Goal: Complete application form: Complete application form

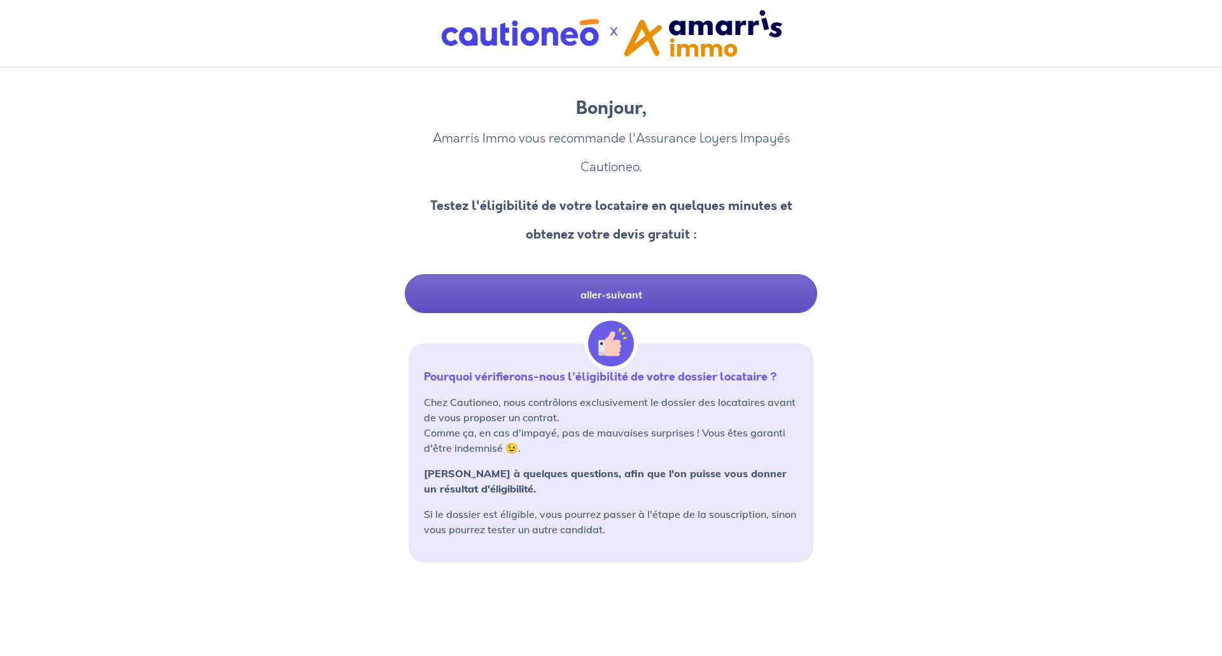
click at [717, 293] on link "aller-suivant" at bounding box center [611, 293] width 412 height 39
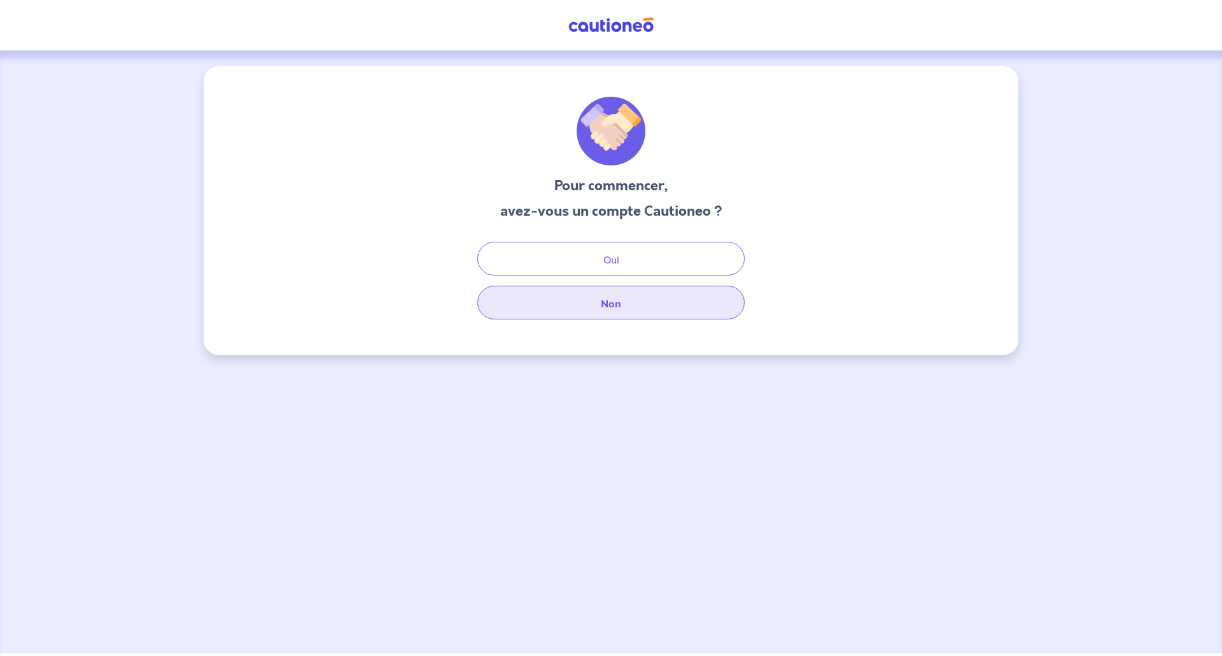
click at [635, 300] on button "Non" at bounding box center [610, 303] width 267 height 34
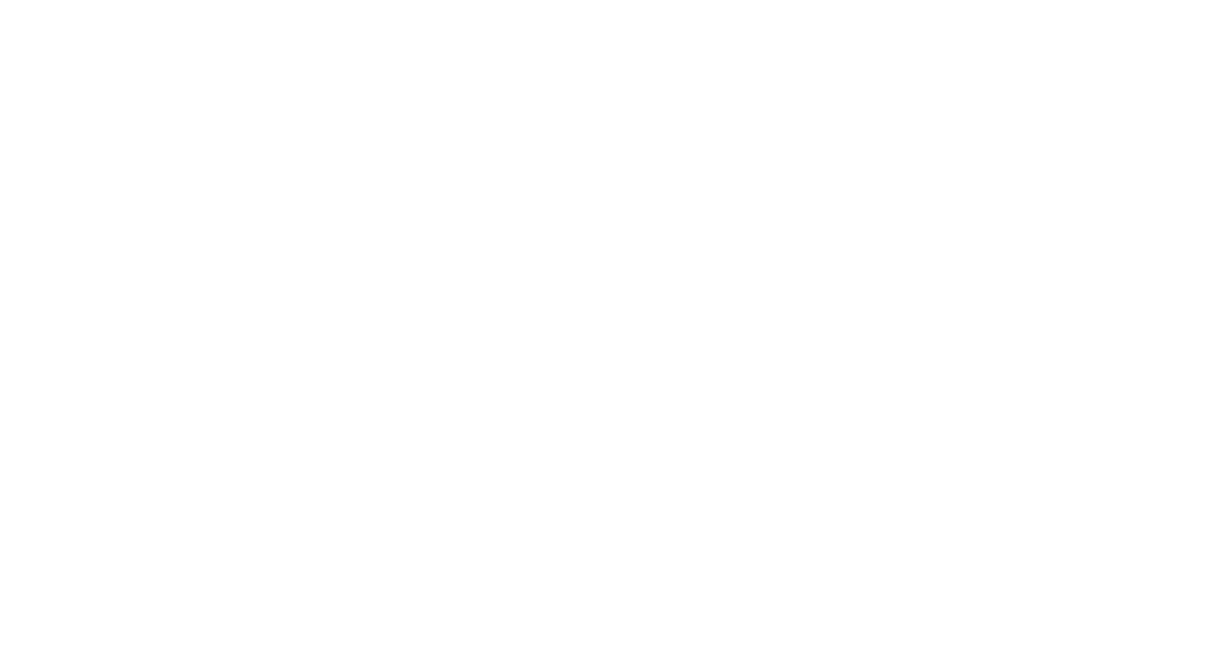
select select "FR"
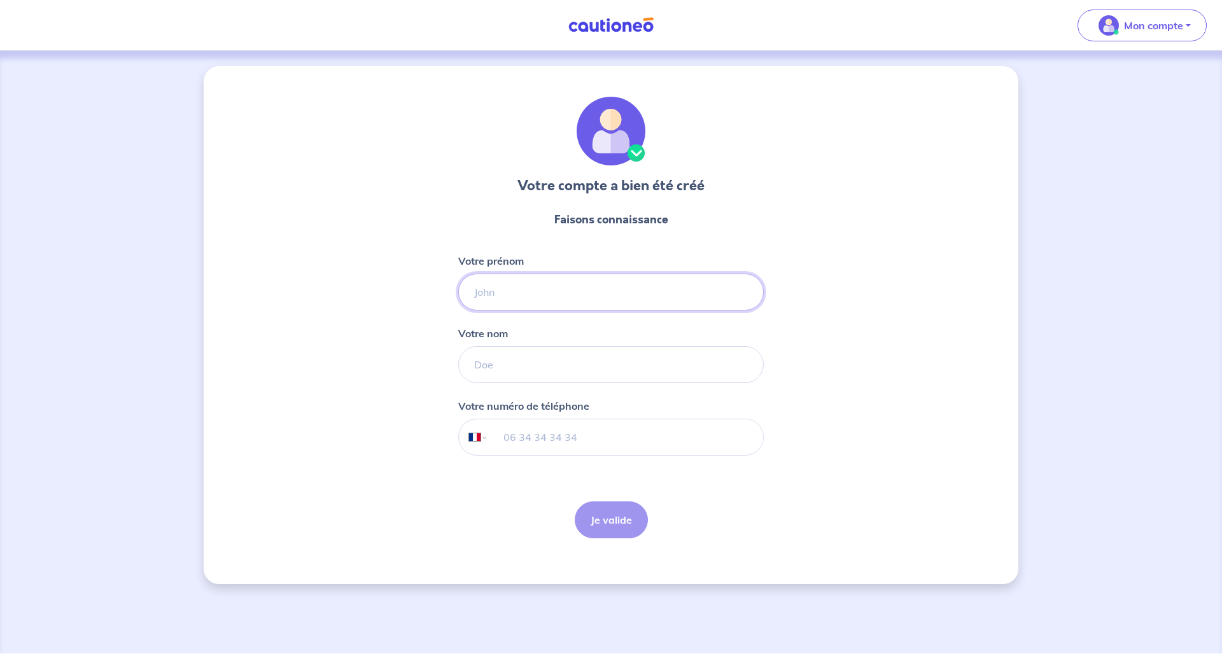
click at [594, 304] on input "Votre prénom" at bounding box center [611, 292] width 306 height 37
type input "Aminatou"
type input "RAIMI"
type input "06 50 81 00 39"
click at [621, 523] on button "Je valide" at bounding box center [611, 520] width 73 height 37
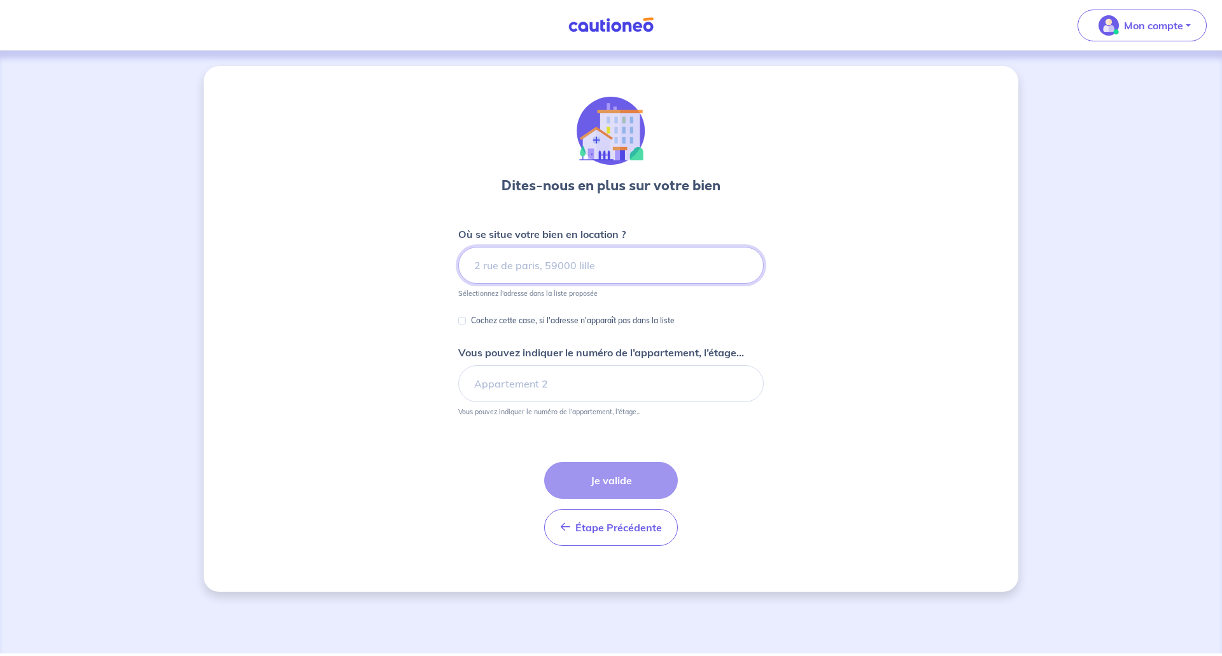
click at [573, 268] on input at bounding box center [611, 265] width 306 height 37
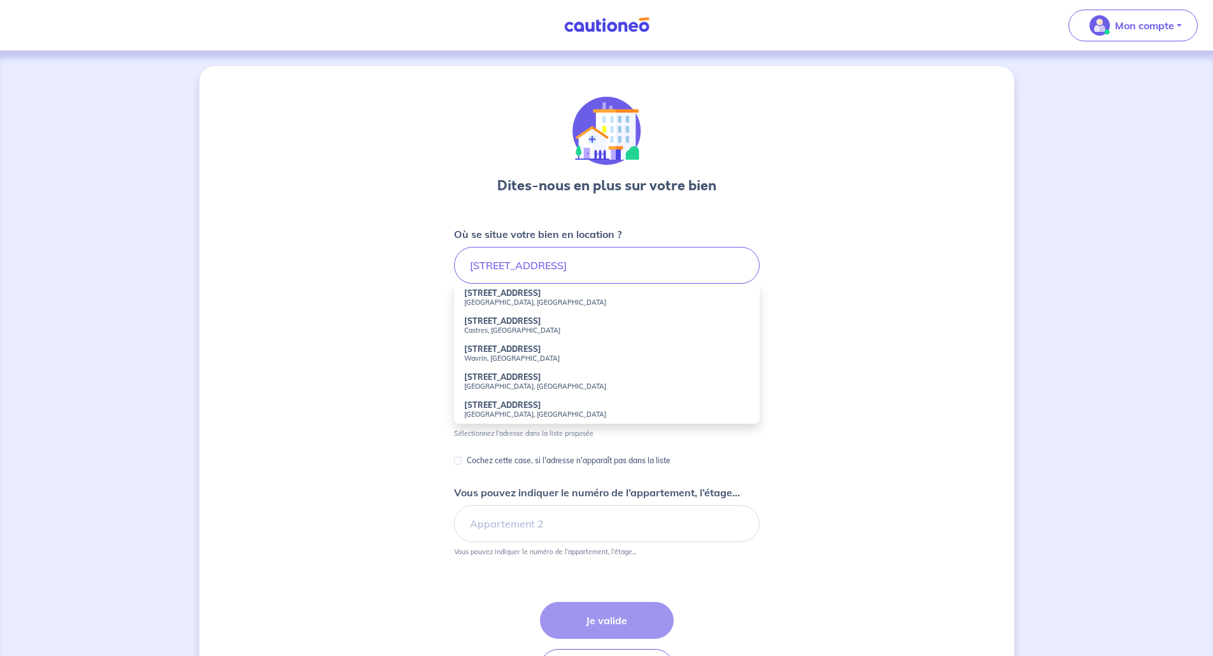
click at [486, 300] on small "Saint-Herblain, France" at bounding box center [606, 302] width 285 height 9
type input "11 Rue d'Aquitaine, Saint-Herblain, France"
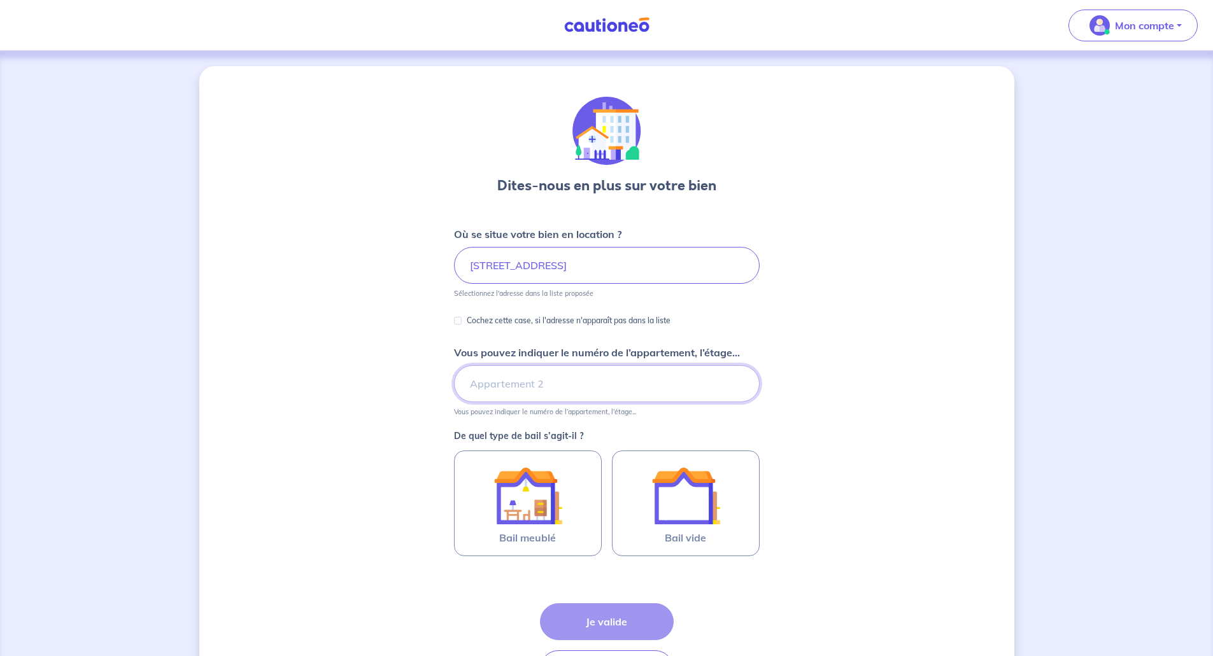
click at [542, 376] on input "Vous pouvez indiquer le numéro de l’appartement, l’étage..." at bounding box center [607, 383] width 306 height 37
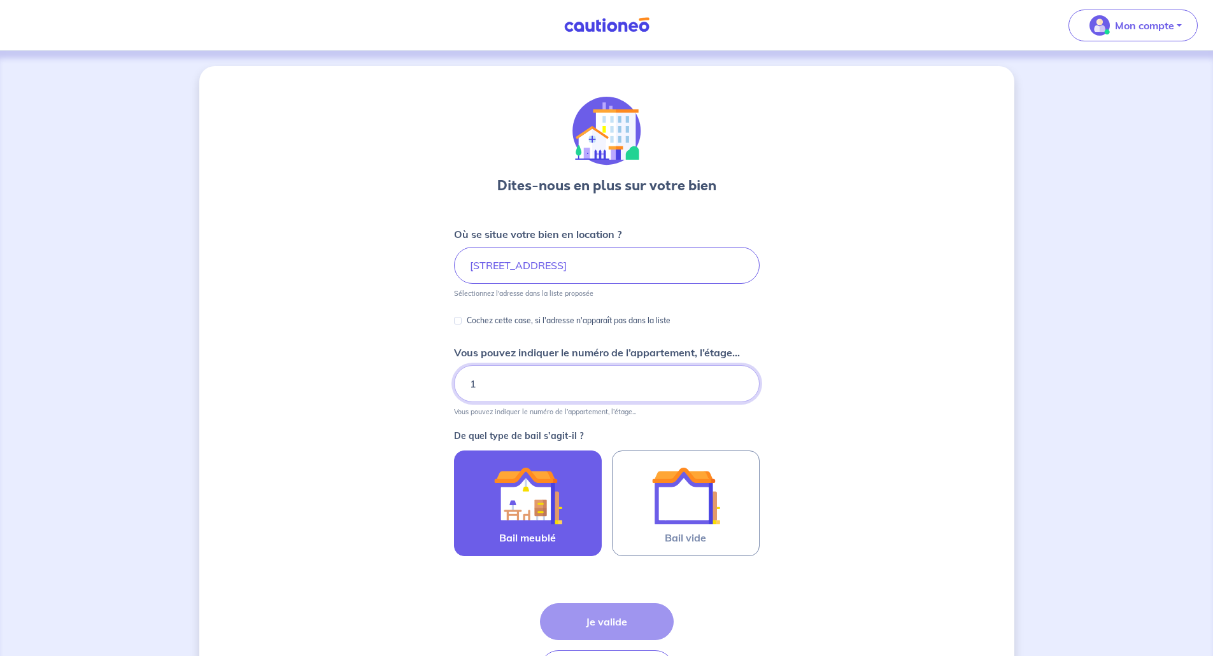
type input "1"
click at [555, 509] on img at bounding box center [527, 495] width 69 height 69
click at [0, 0] on input "Bail meublé" at bounding box center [0, 0] width 0 height 0
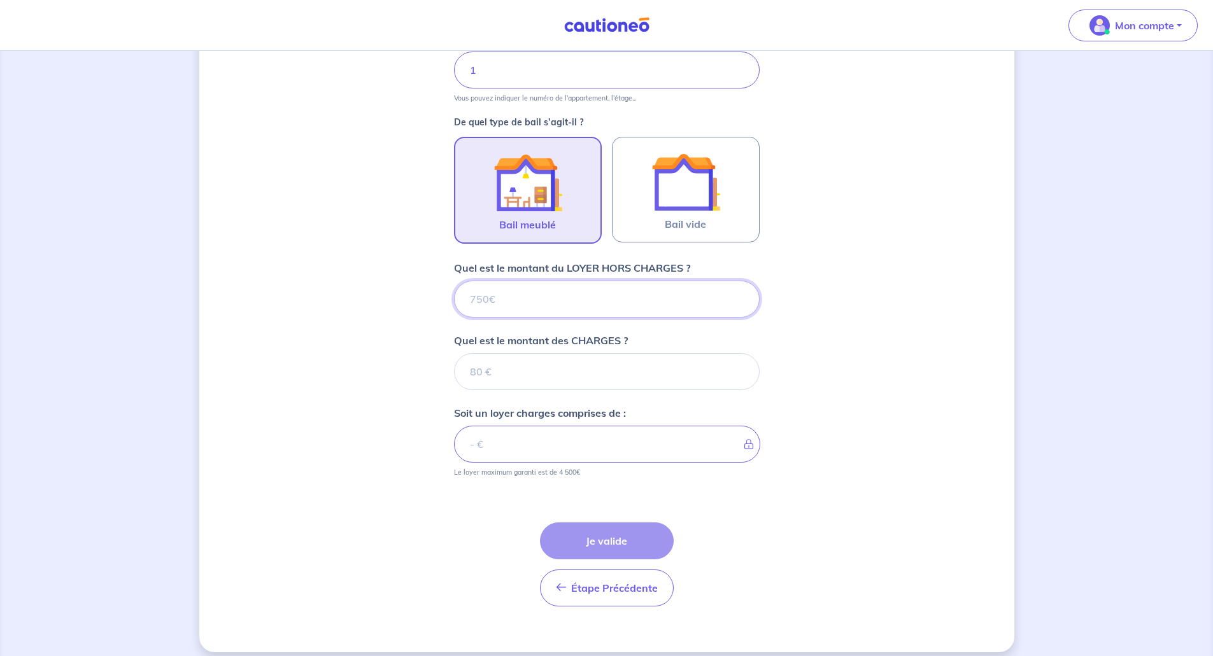
scroll to position [325, 0]
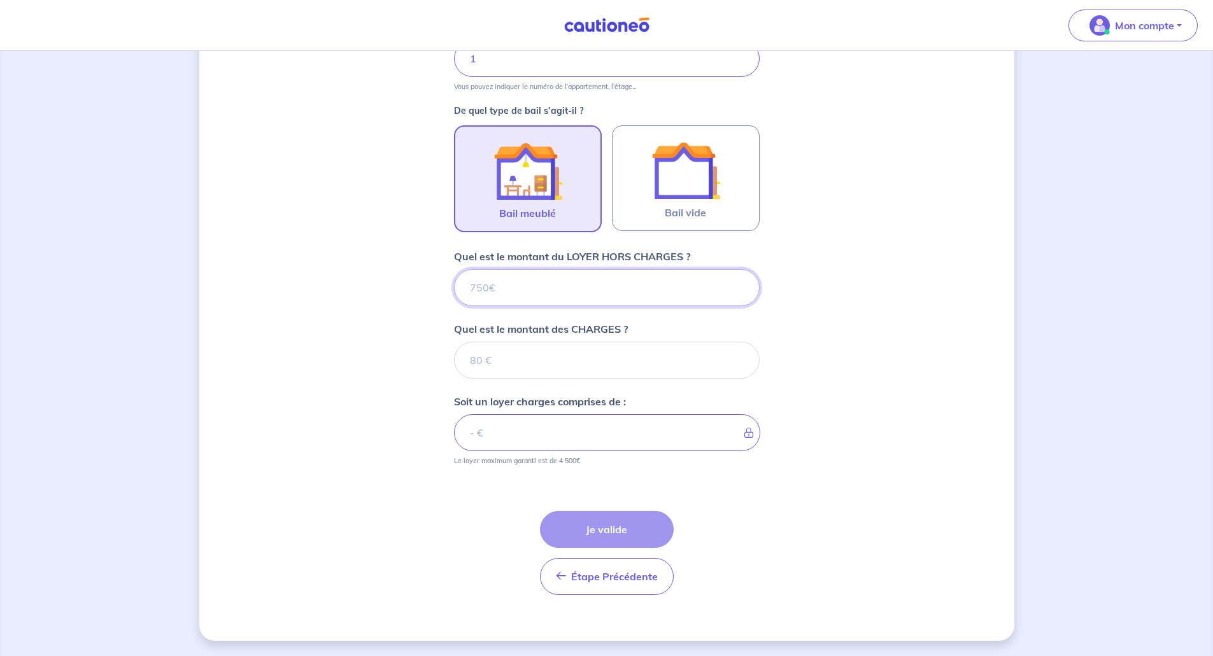
click at [561, 279] on input "Quel est le montant du LOYER HORS CHARGES ?" at bounding box center [607, 287] width 306 height 37
type input "9"
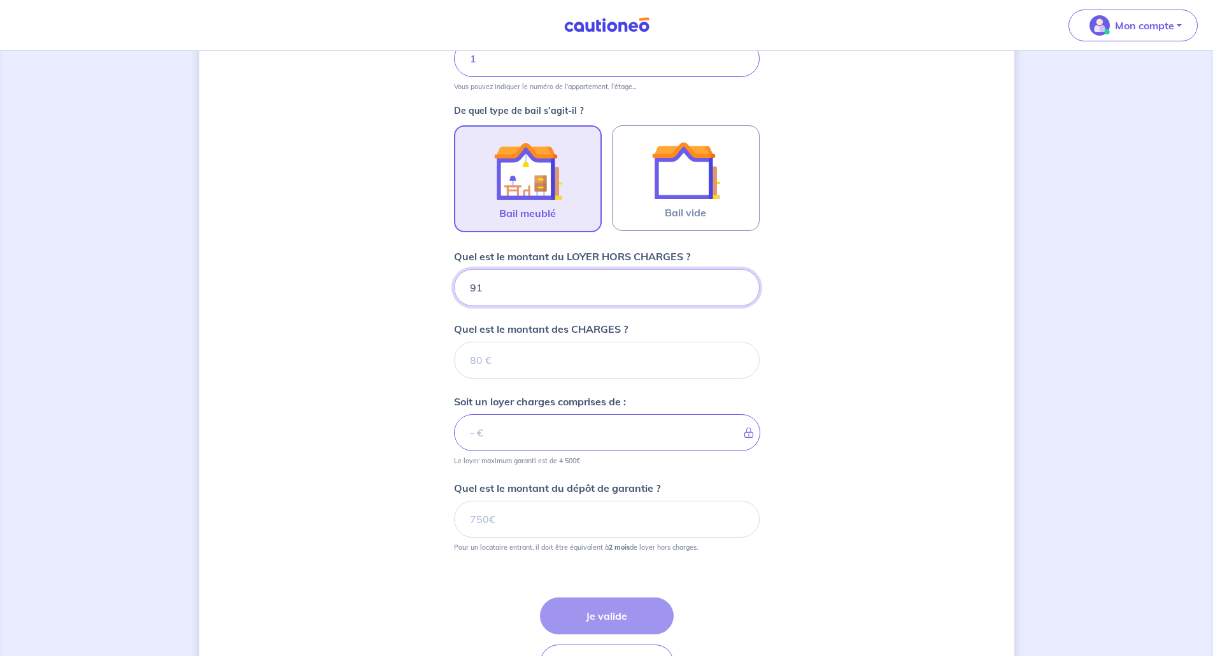
type input "910"
click at [558, 349] on input "Quel est le montant des CHARGES ?" at bounding box center [607, 360] width 306 height 37
type input "14"
type input "911"
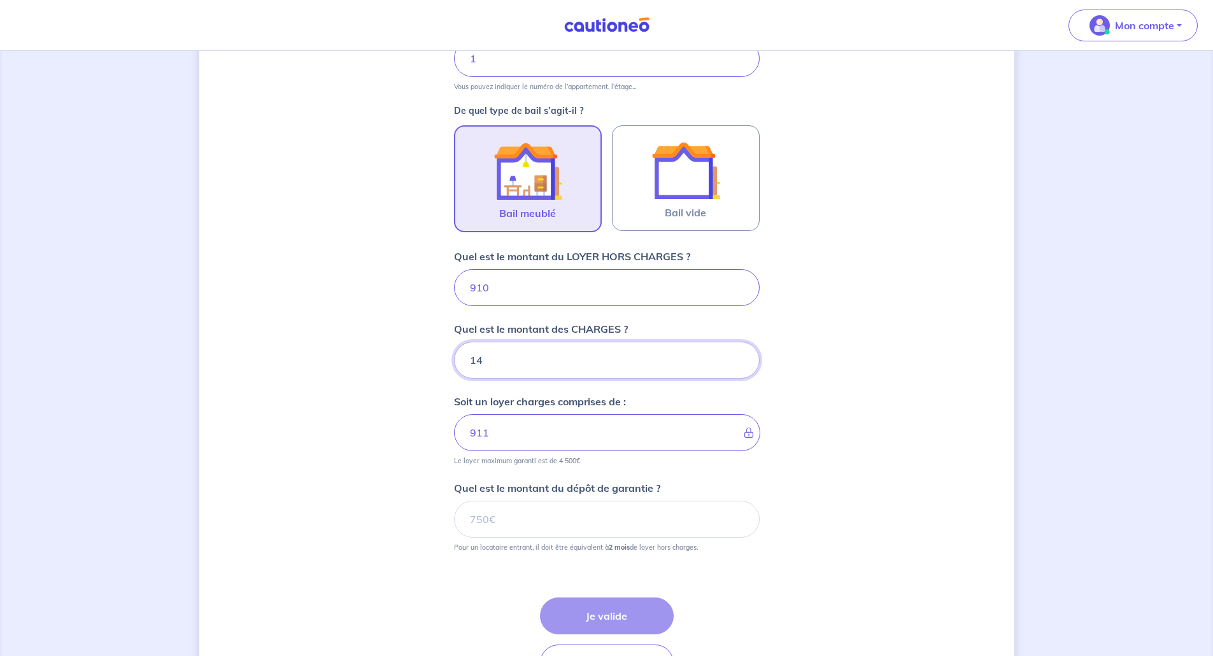
type input "140"
type input "1050"
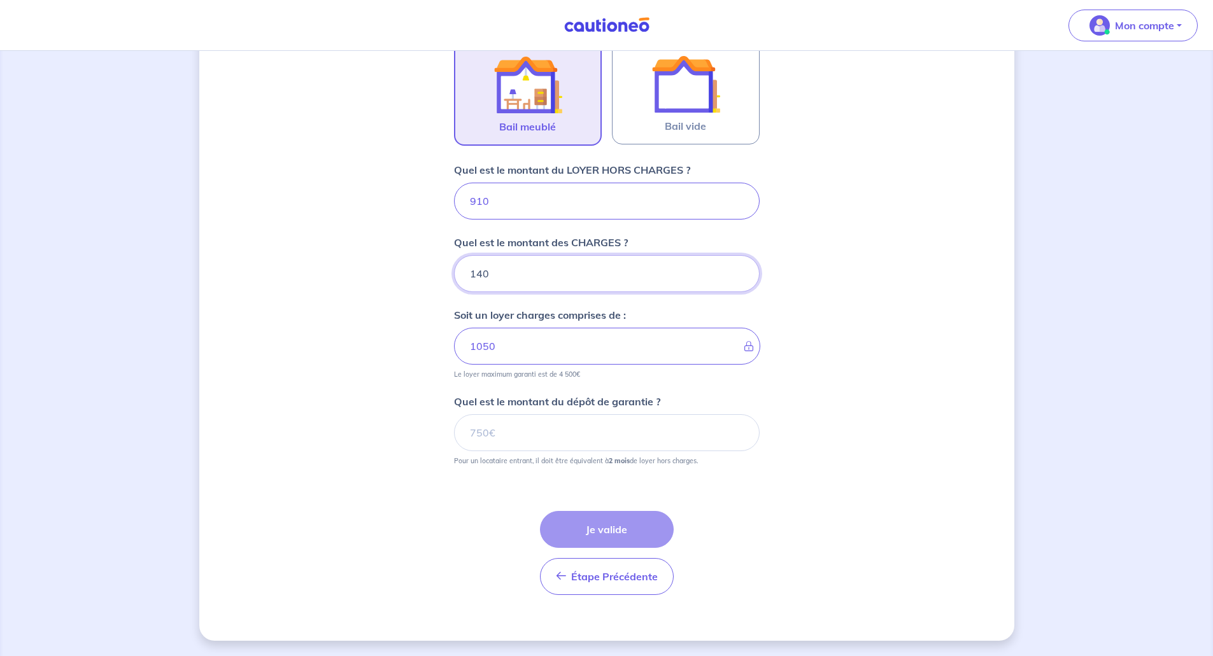
type input "140"
click at [530, 425] on input "Quel est le montant du dépôt de garantie ?" at bounding box center [607, 432] width 306 height 37
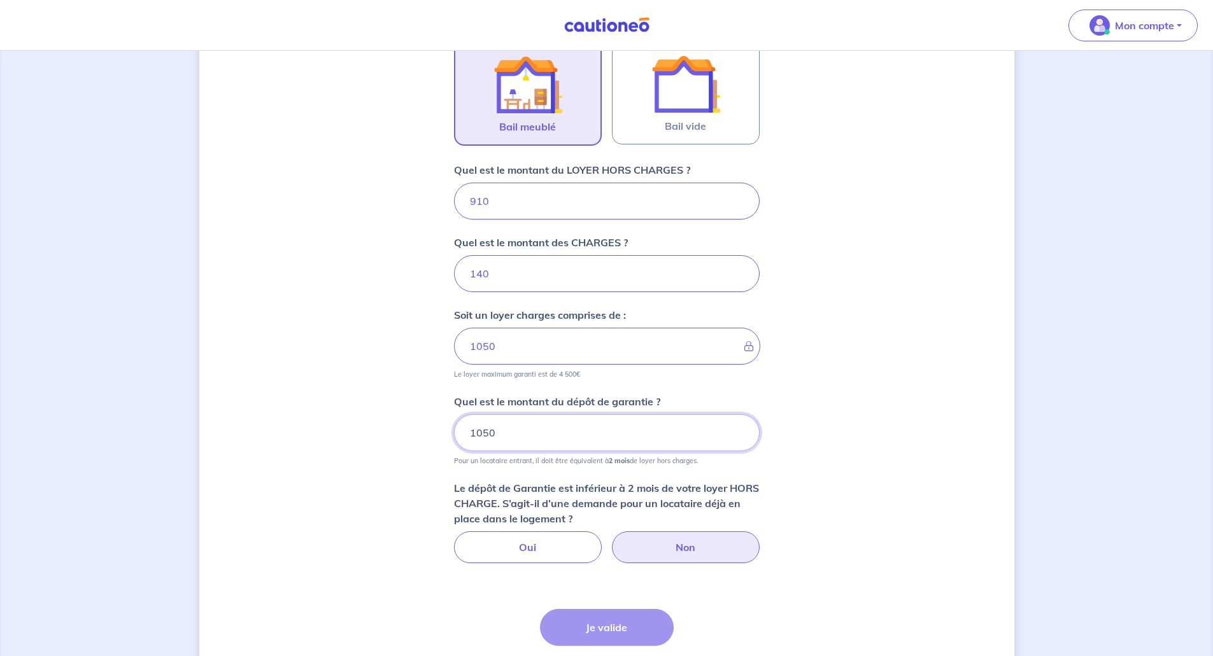
type input "1050"
click at [681, 549] on label "Non" at bounding box center [686, 547] width 148 height 32
click at [610, 540] on input "Non" at bounding box center [606, 535] width 8 height 8
radio input "true"
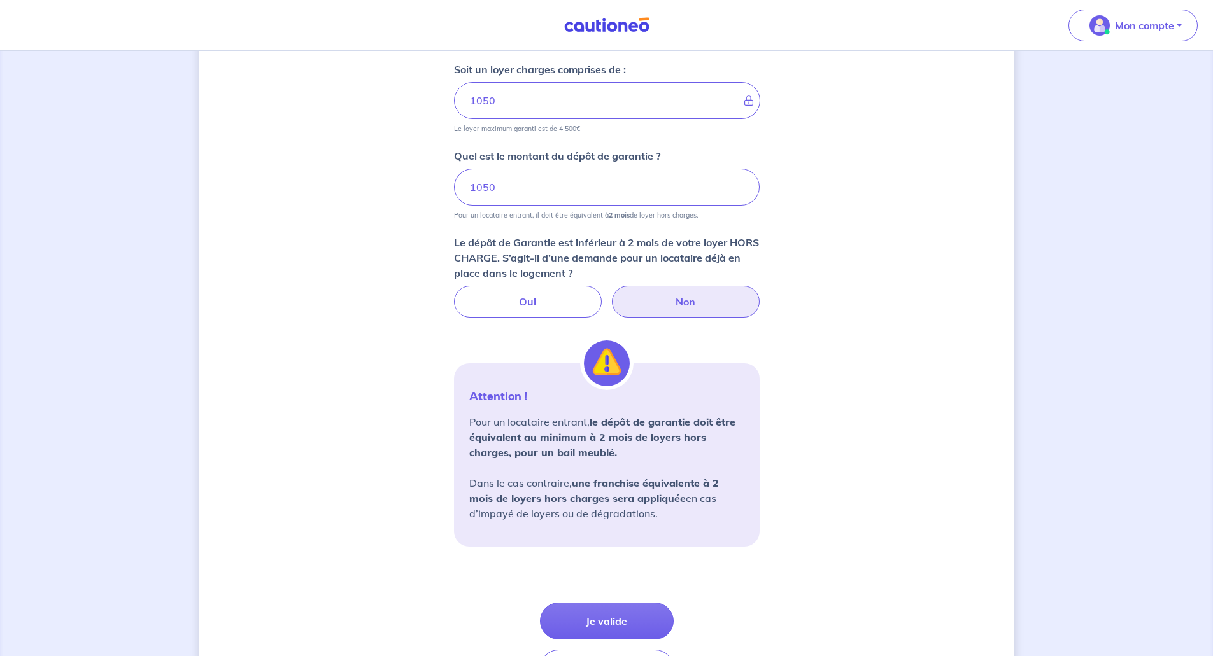
scroll to position [749, 0]
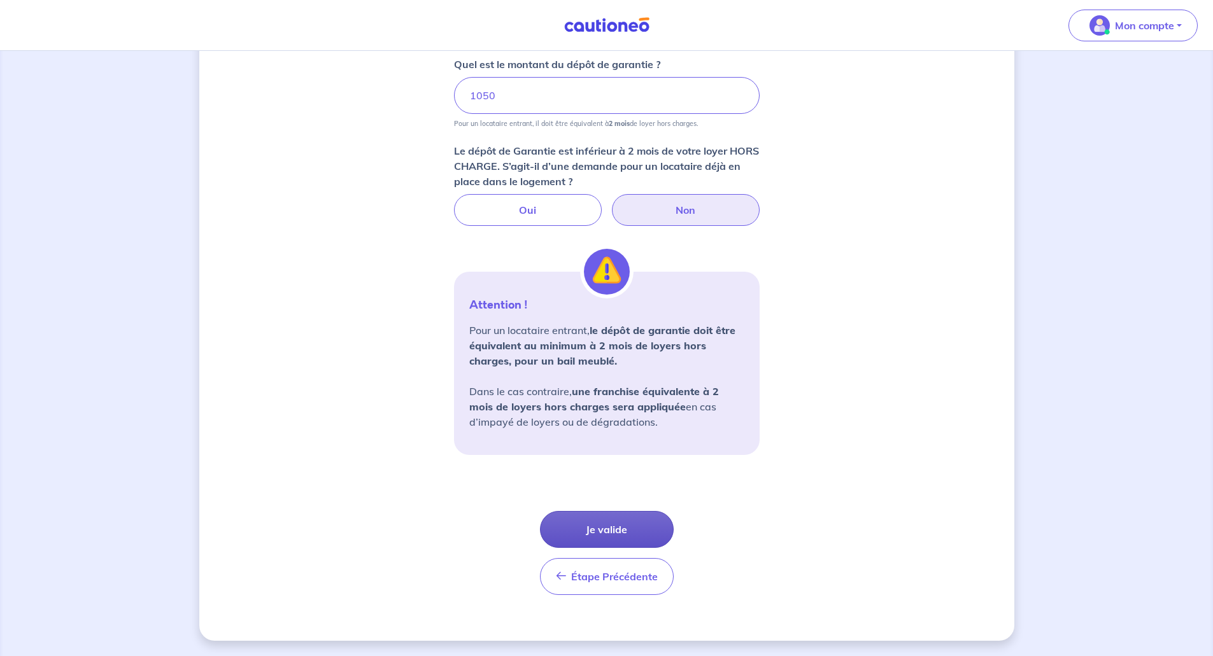
click at [642, 526] on button "Je valide" at bounding box center [607, 529] width 134 height 37
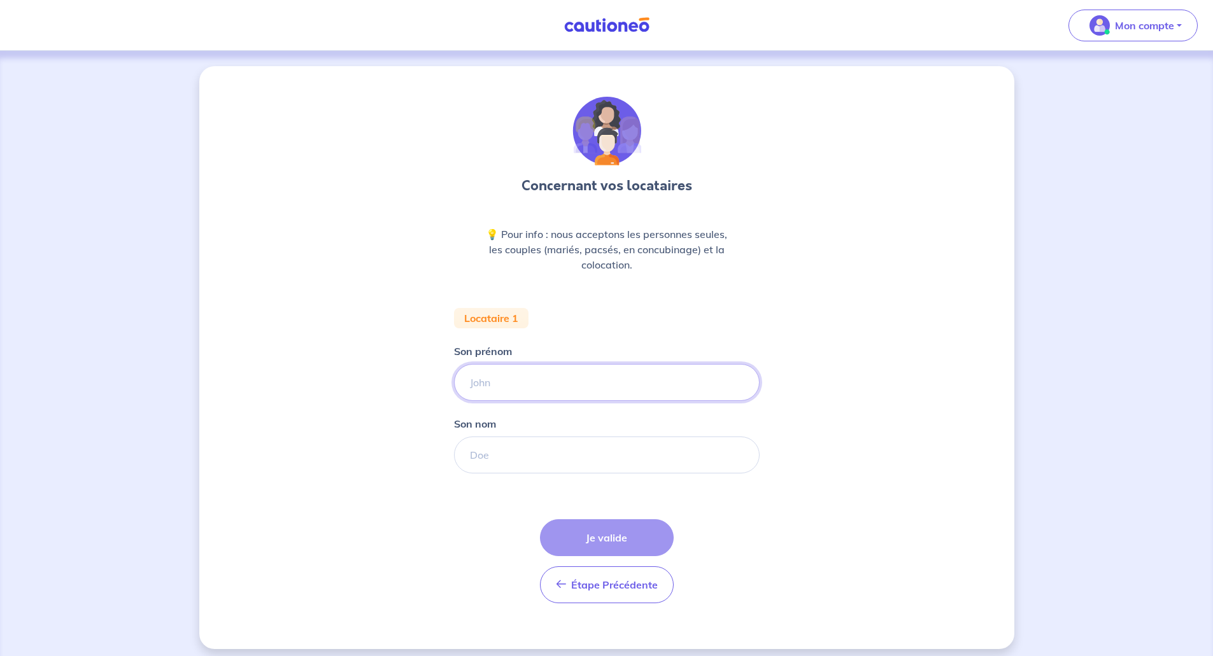
click at [531, 381] on input "Son prénom" at bounding box center [607, 382] width 306 height 37
type input "John"
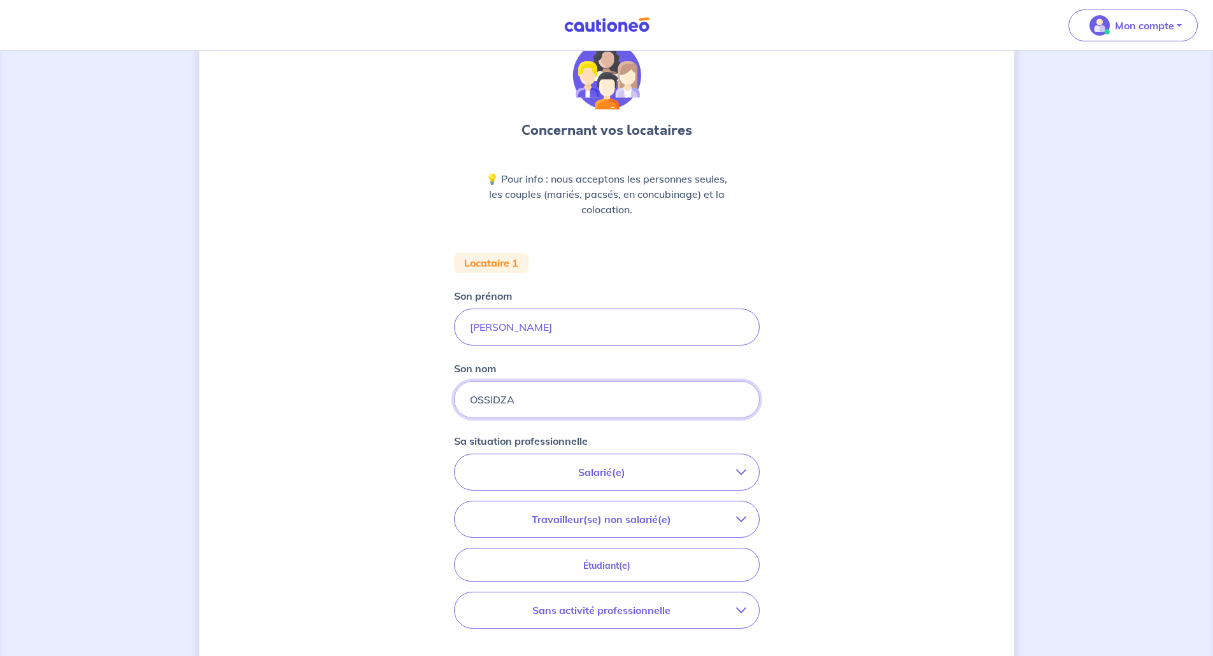
scroll to position [127, 0]
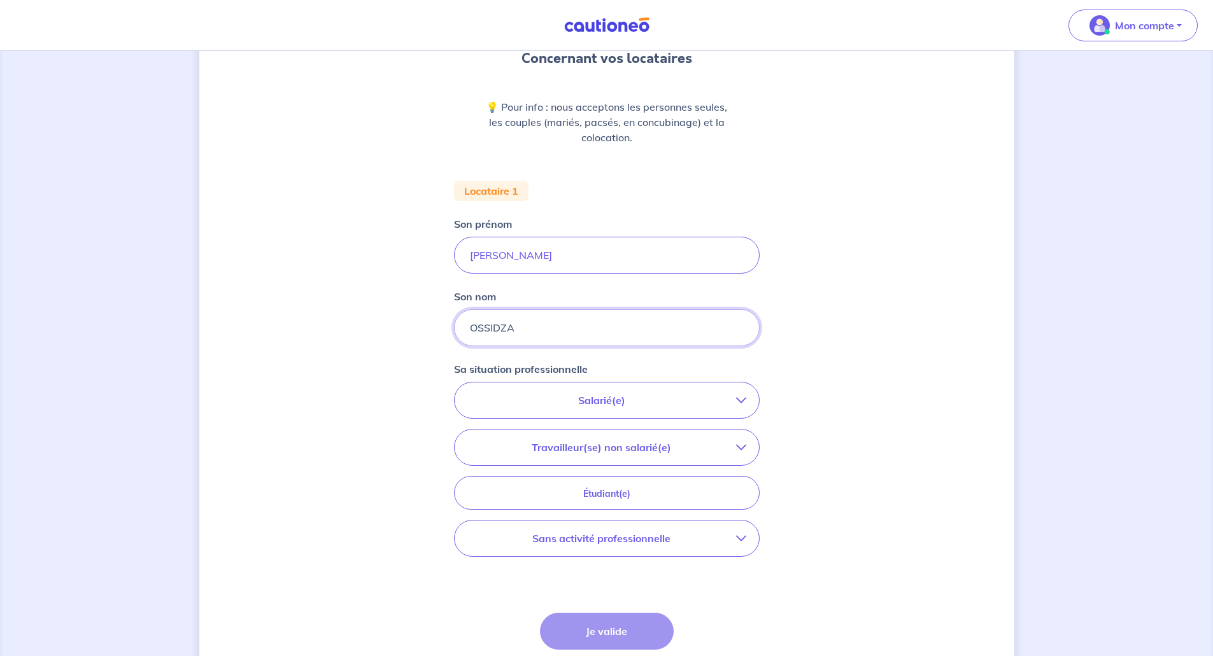
type input "OSSIDZA"
click at [645, 400] on p "Salarié(e)" at bounding box center [601, 400] width 269 height 15
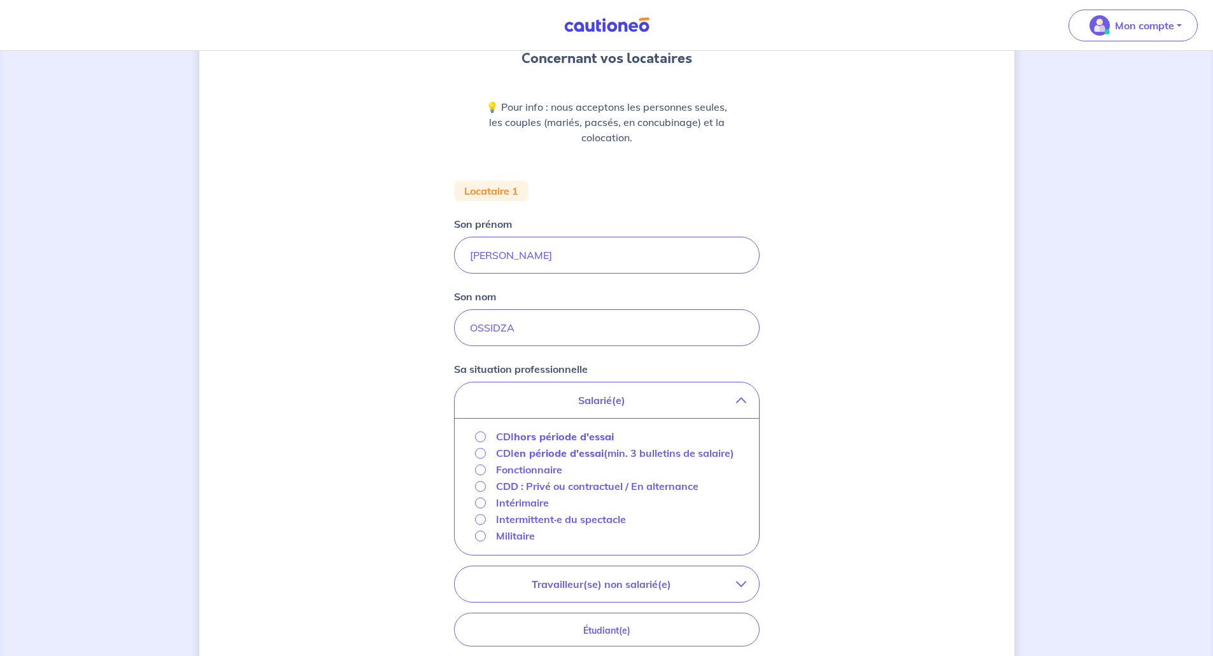
click at [559, 437] on strong "hors période d'essai" at bounding box center [564, 436] width 100 height 13
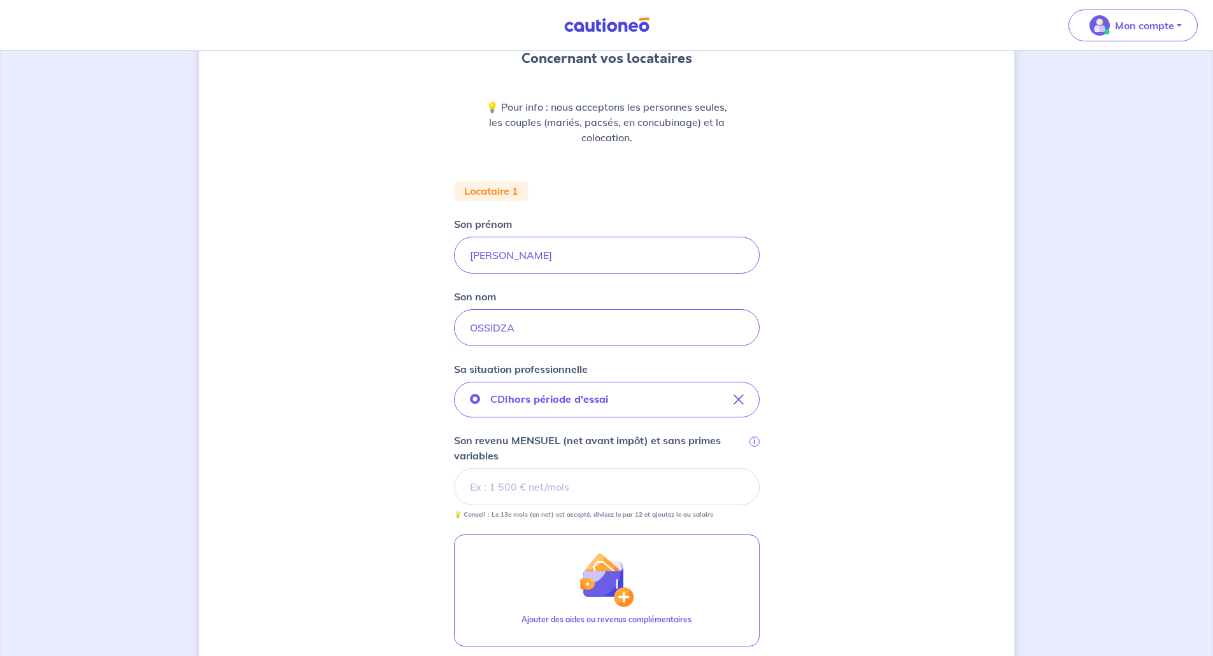
click at [593, 481] on input "Son revenu MENSUEL (net avant impôt) et sans primes variables i" at bounding box center [607, 486] width 306 height 37
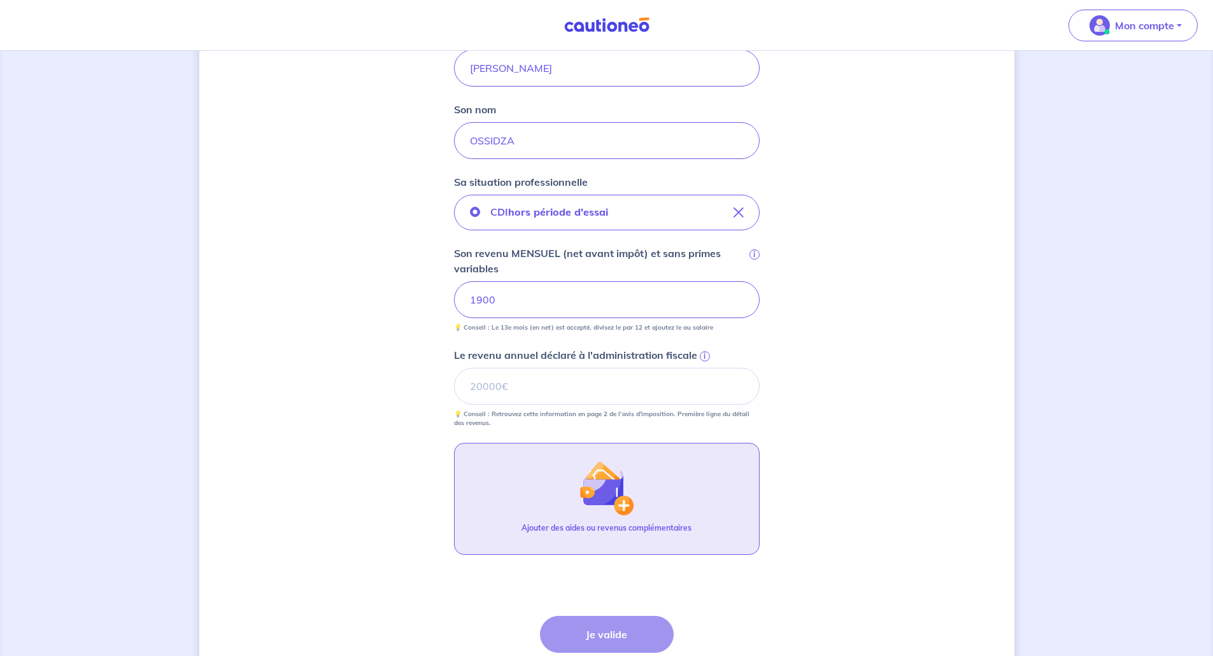
scroll to position [318, 0]
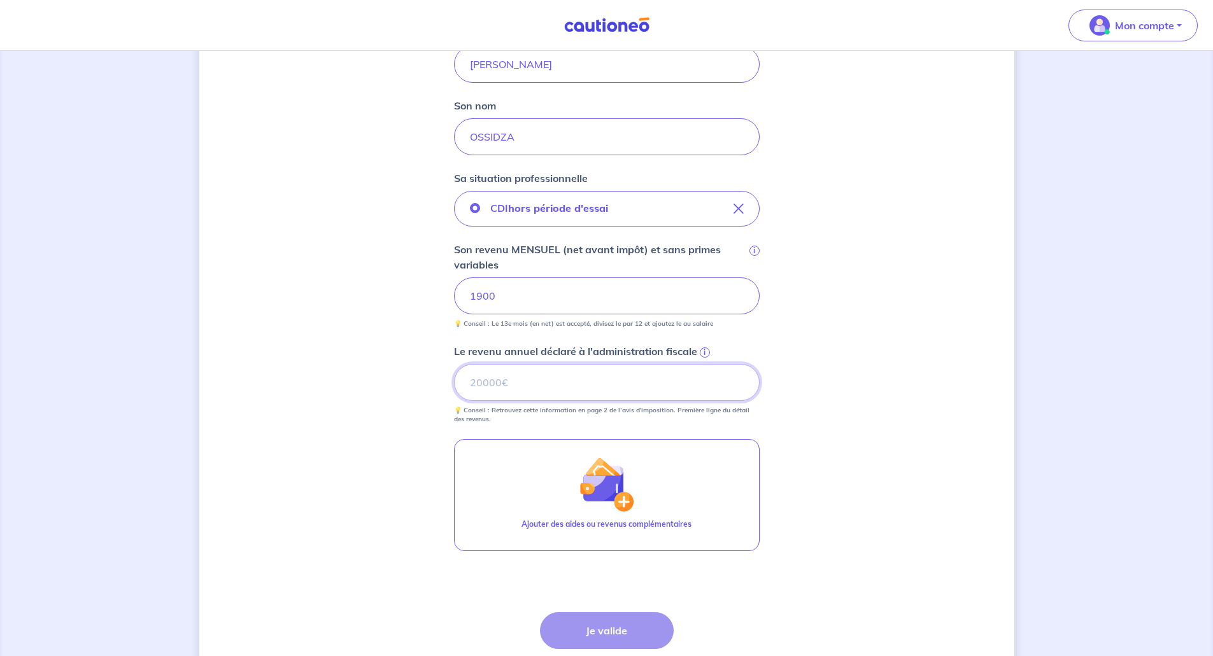
click at [652, 392] on input "Le revenu annuel déclaré à l'administration fiscale i" at bounding box center [607, 382] width 306 height 37
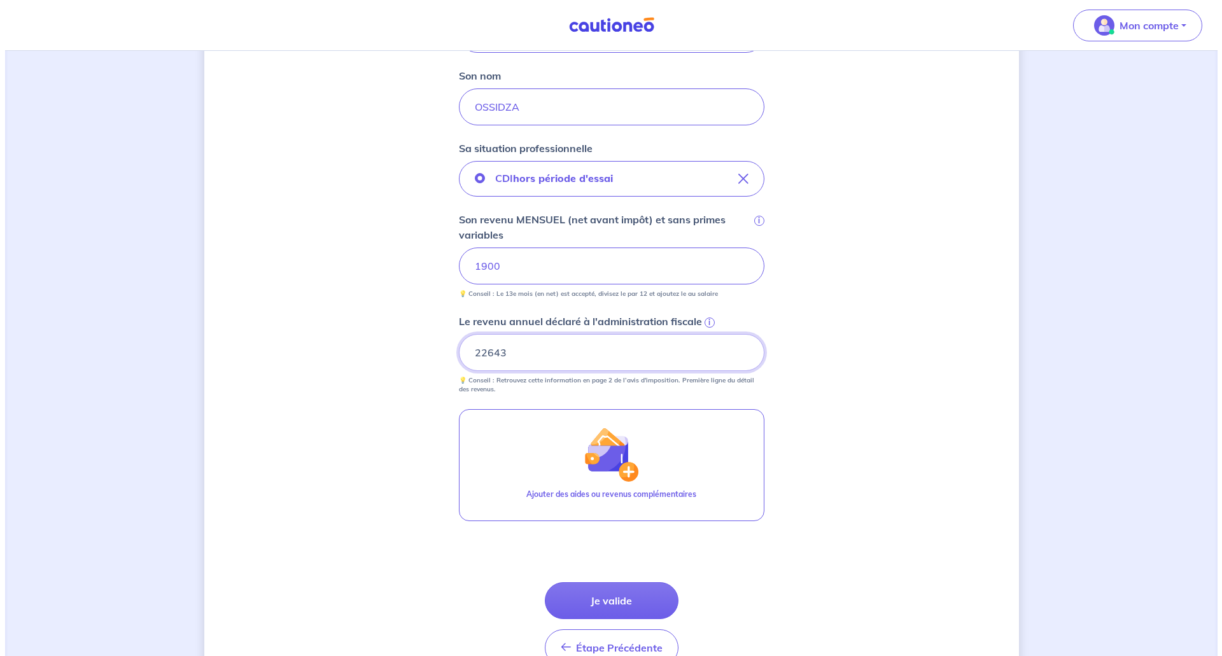
scroll to position [419, 0]
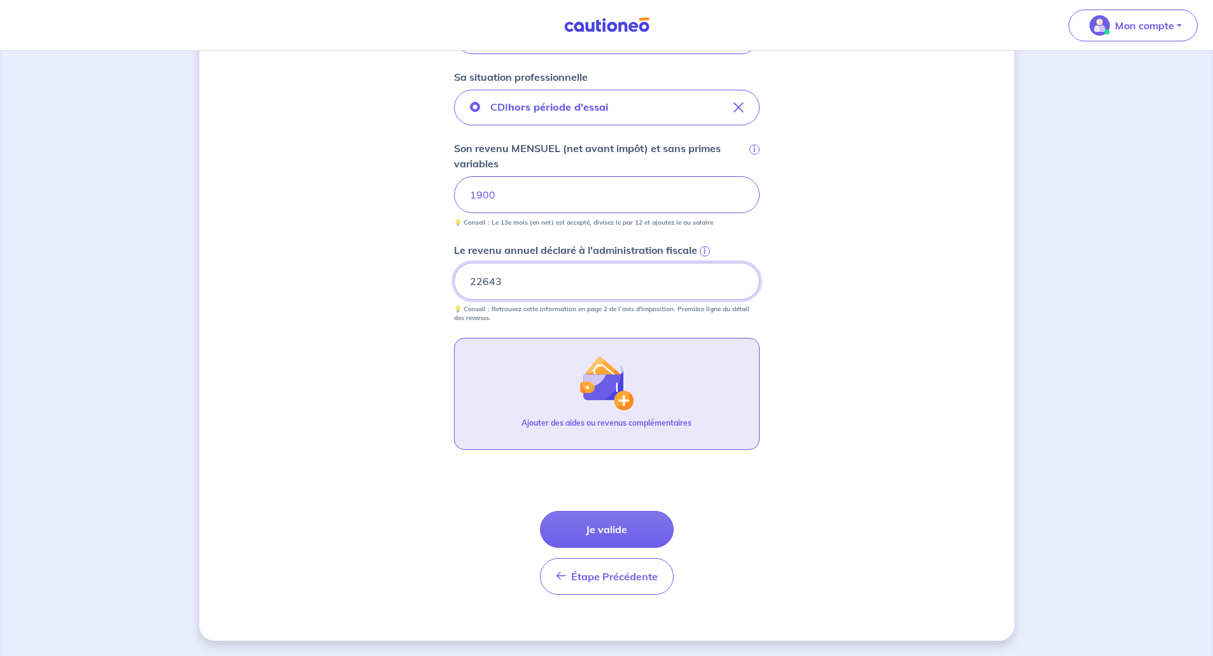
type input "22643"
click at [616, 402] on img "button" at bounding box center [606, 383] width 55 height 55
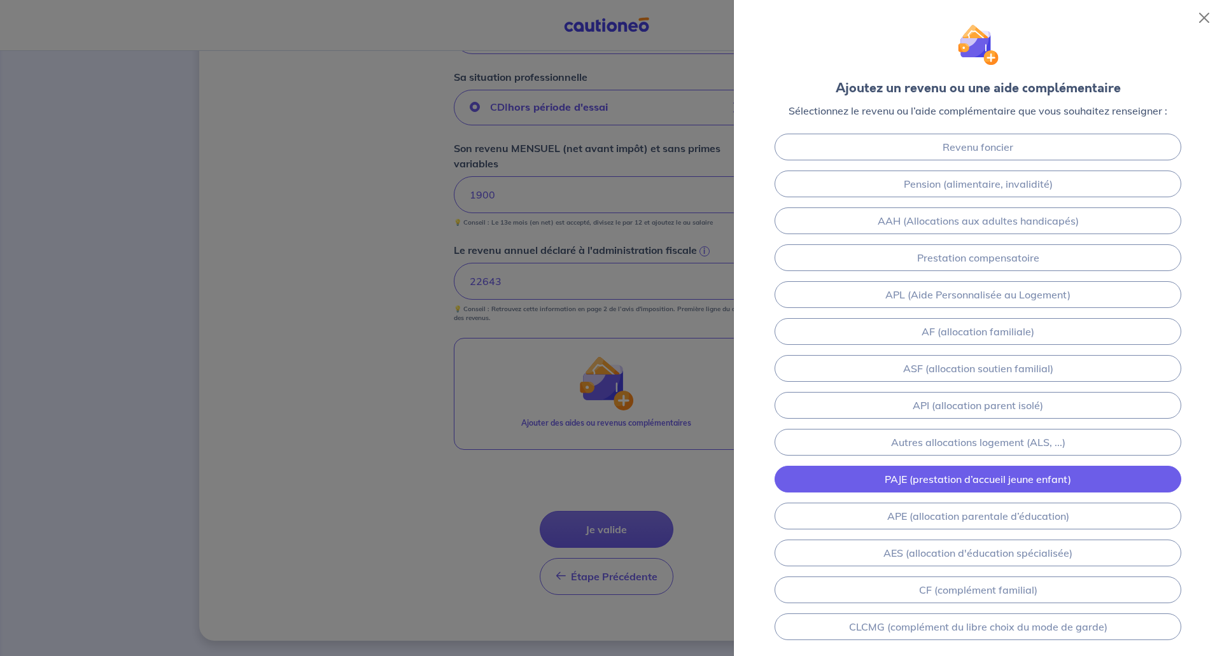
click at [1047, 483] on link "PAJE (prestation d’accueil jeune enfant)" at bounding box center [978, 479] width 407 height 27
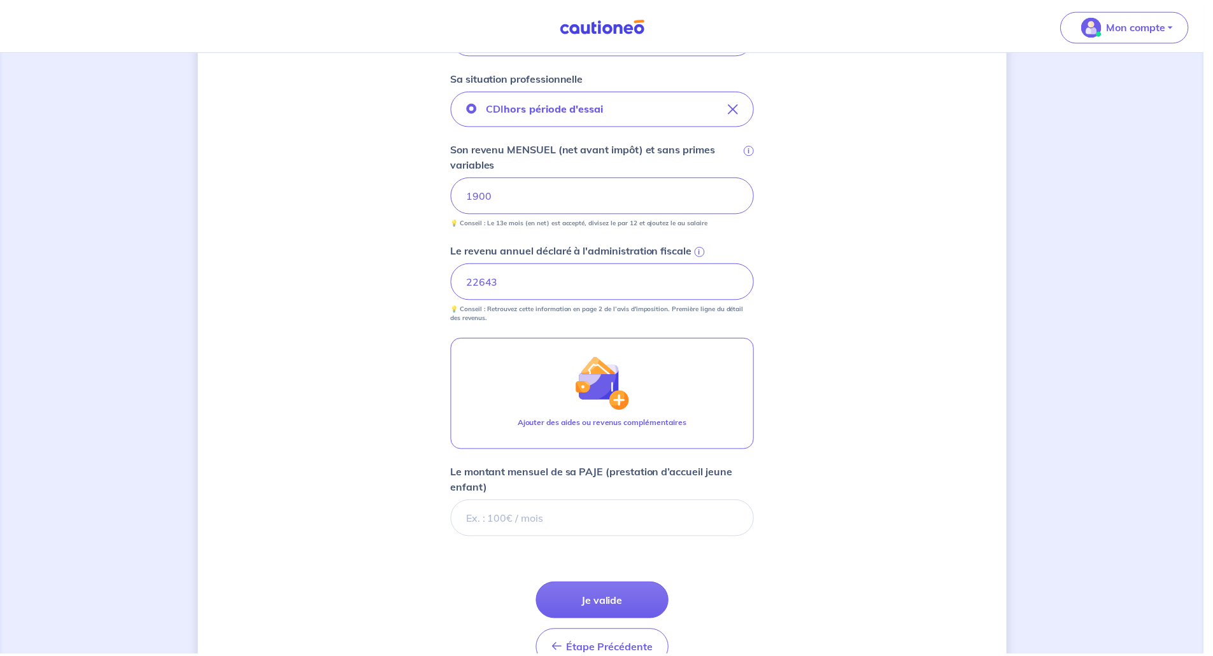
scroll to position [492, 0]
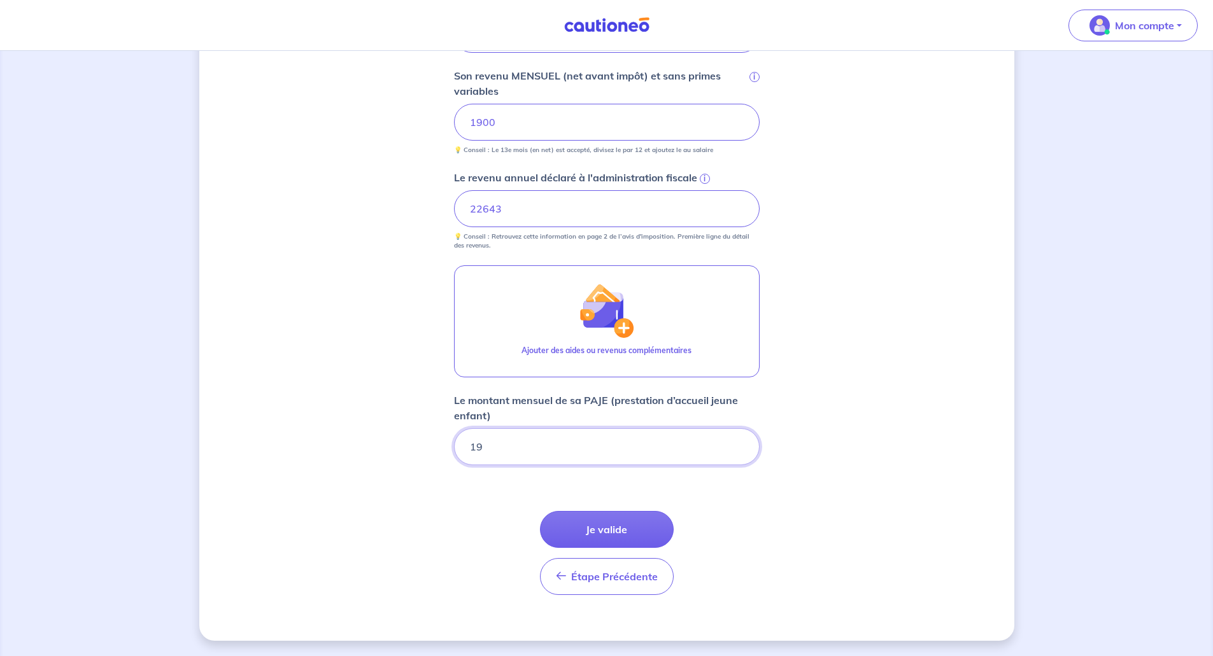
type input "196"
type input "196.60"
click at [824, 529] on div "Concernant vos locataires 💡 Pour info : nous acceptons les personnes seules, le…" at bounding box center [606, 107] width 815 height 1067
click at [642, 526] on button "Je valide" at bounding box center [607, 529] width 134 height 37
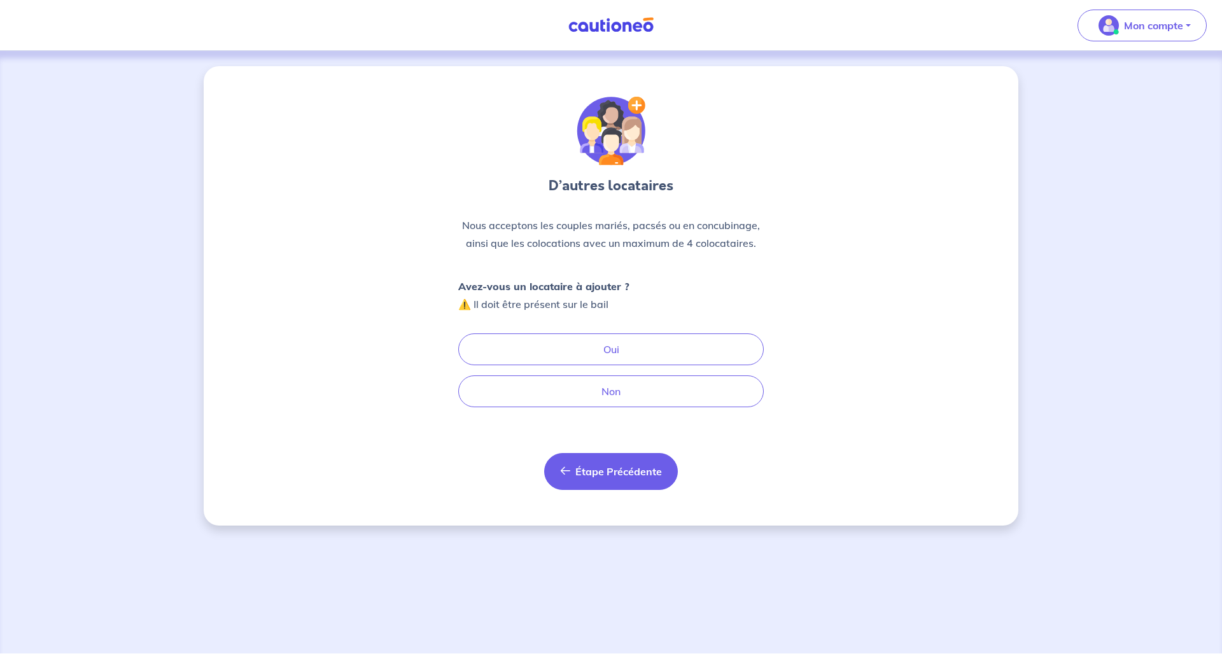
click at [624, 475] on span "Étape Précédente" at bounding box center [618, 471] width 87 height 13
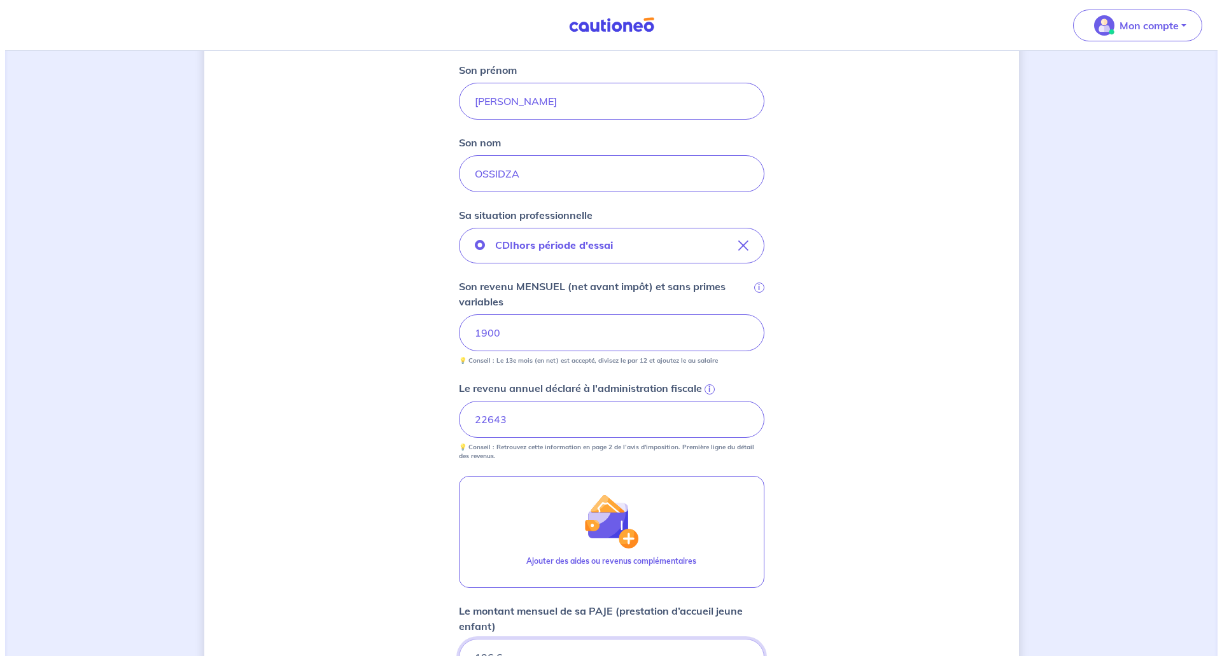
scroll to position [365, 0]
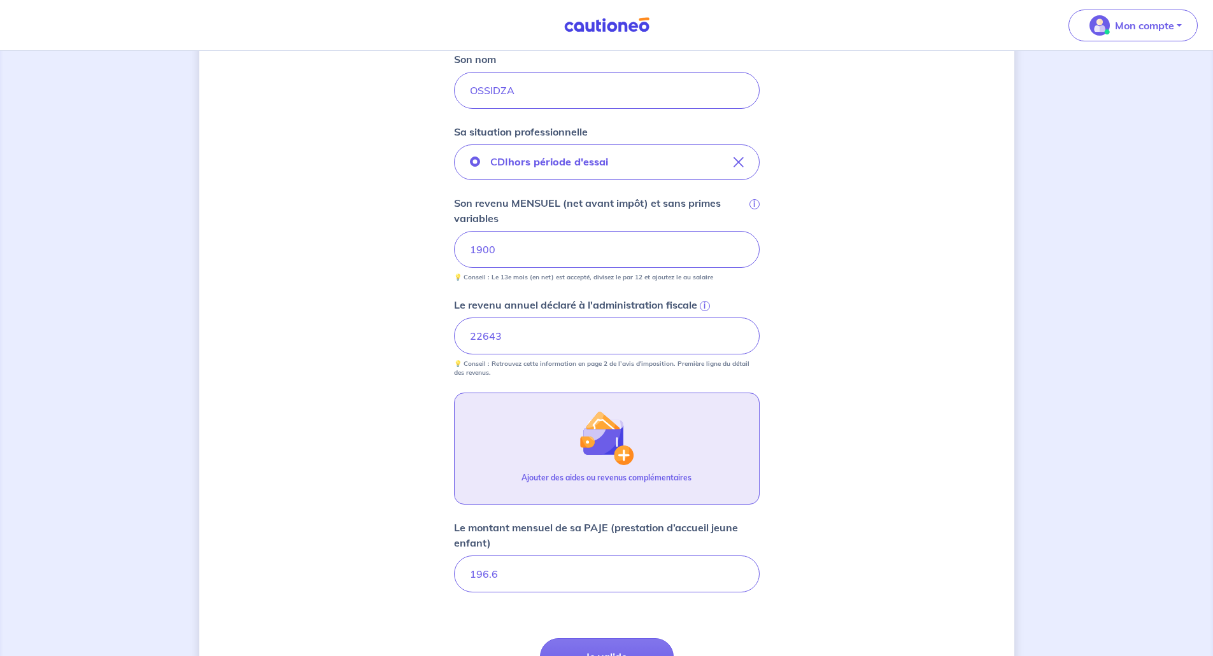
click at [672, 481] on p "Ajouter des aides ou revenus complémentaires" at bounding box center [606, 477] width 170 height 11
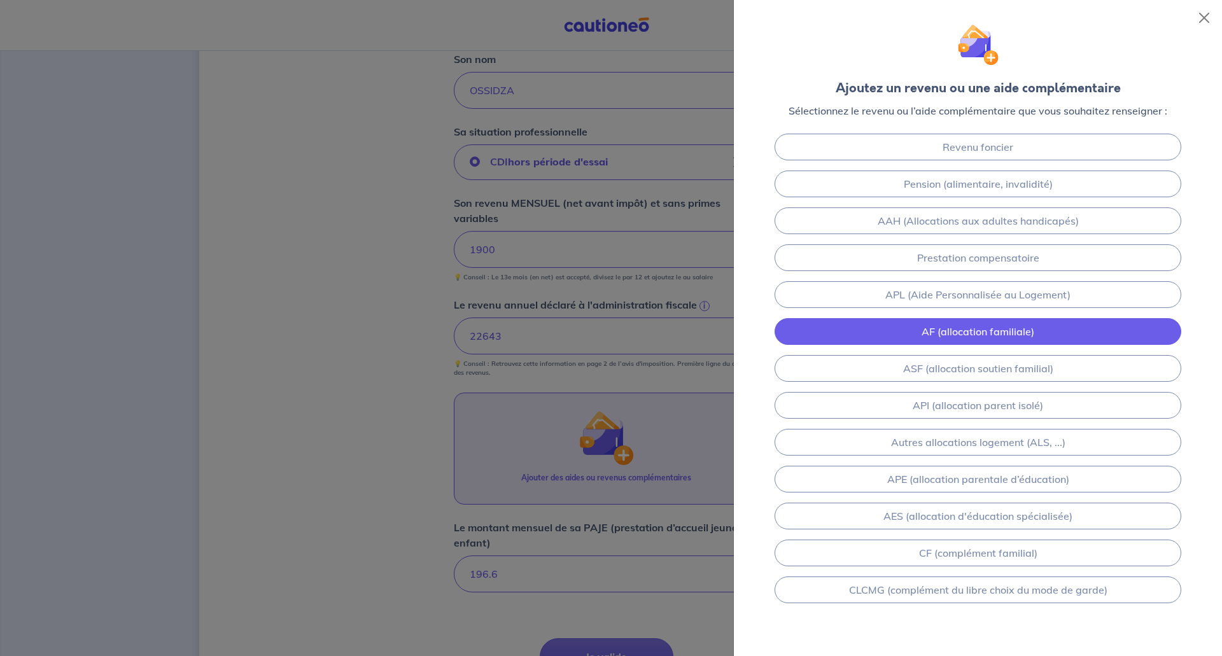
click at [1041, 332] on link "AF (allocation familiale)" at bounding box center [978, 331] width 407 height 27
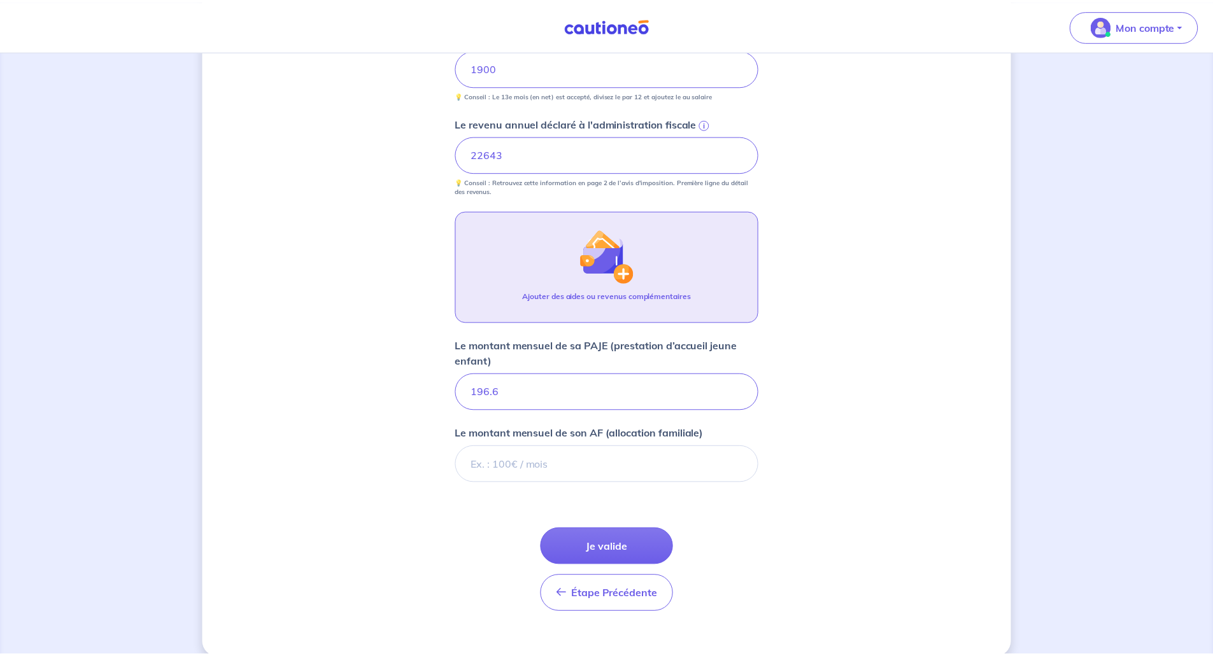
scroll to position [565, 0]
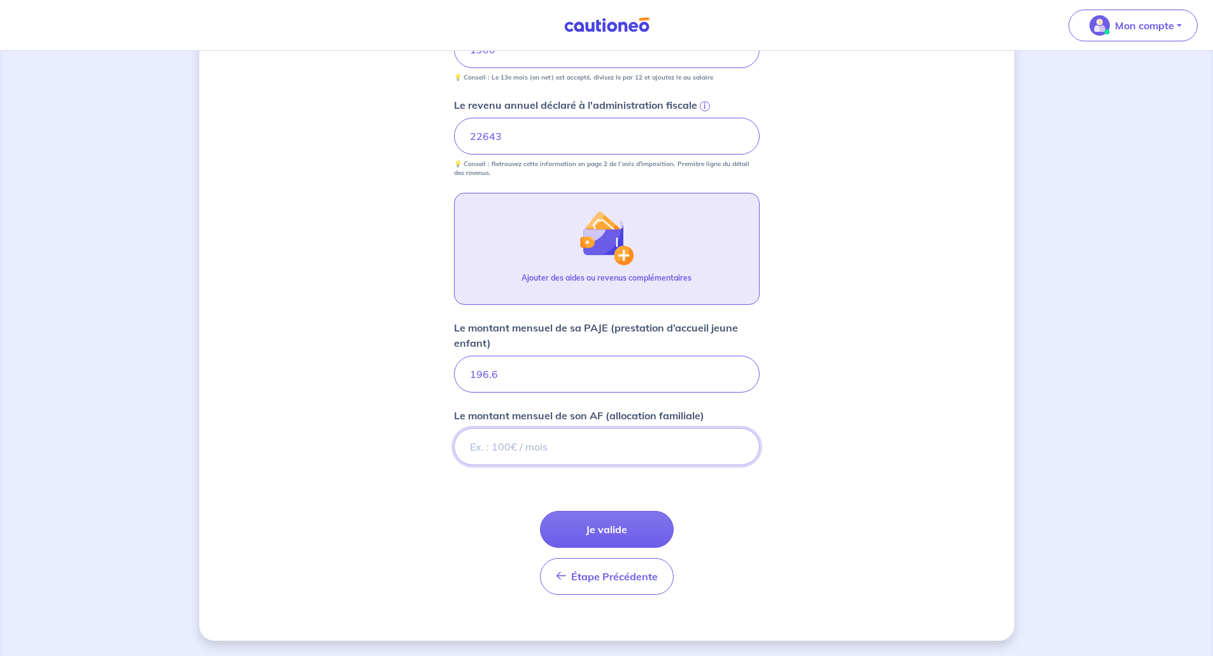
click at [535, 437] on input "Le montant mensuel de son AF (allocation familiale)" at bounding box center [607, 446] width 306 height 37
type input "344"
type input "344.56"
click at [617, 533] on button "Je valide" at bounding box center [607, 529] width 134 height 37
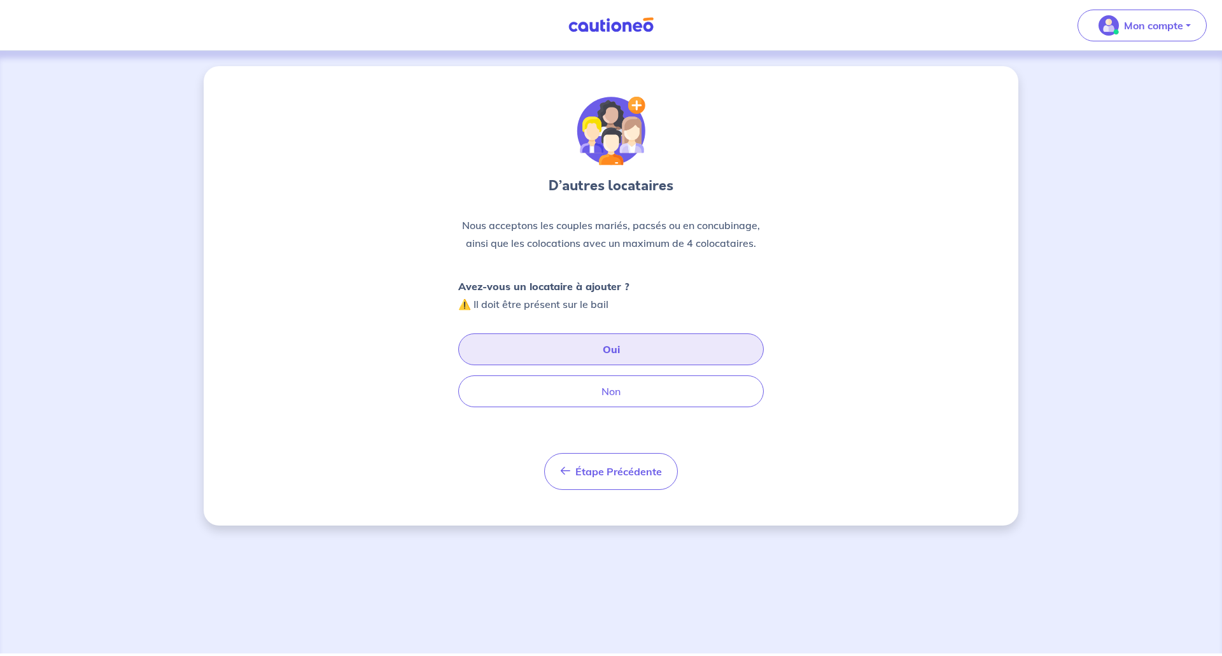
click at [631, 350] on button "Oui" at bounding box center [611, 350] width 306 height 32
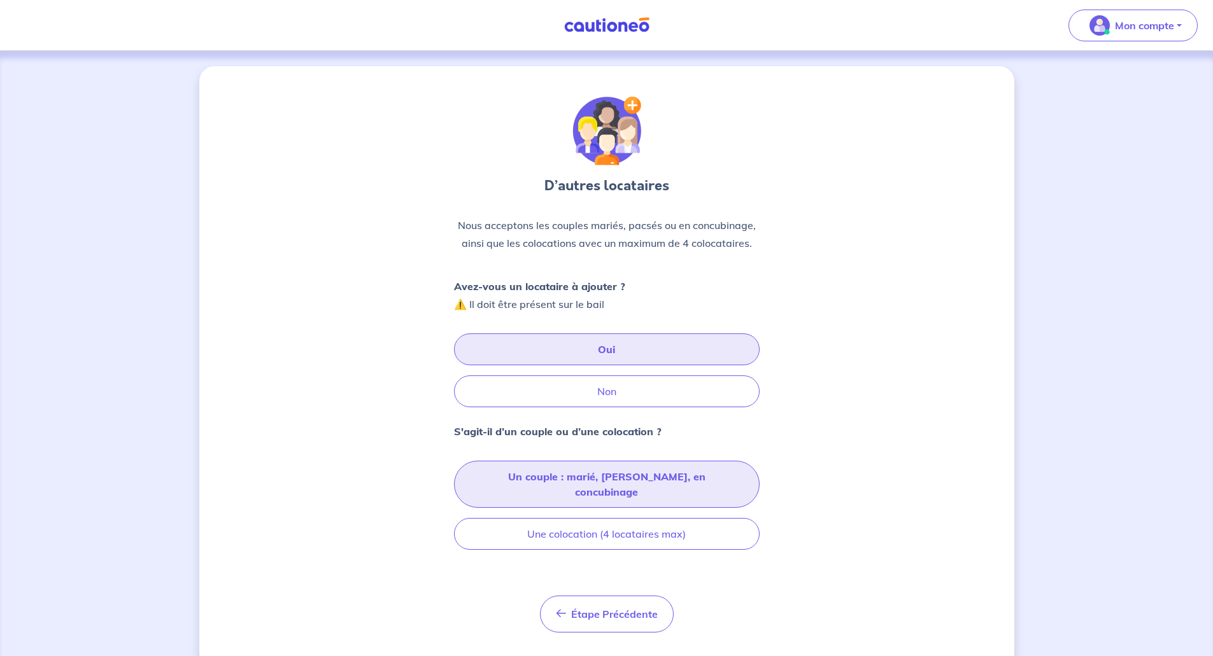
click at [693, 482] on button "Un couple : marié, pacsé, en concubinage" at bounding box center [607, 484] width 306 height 47
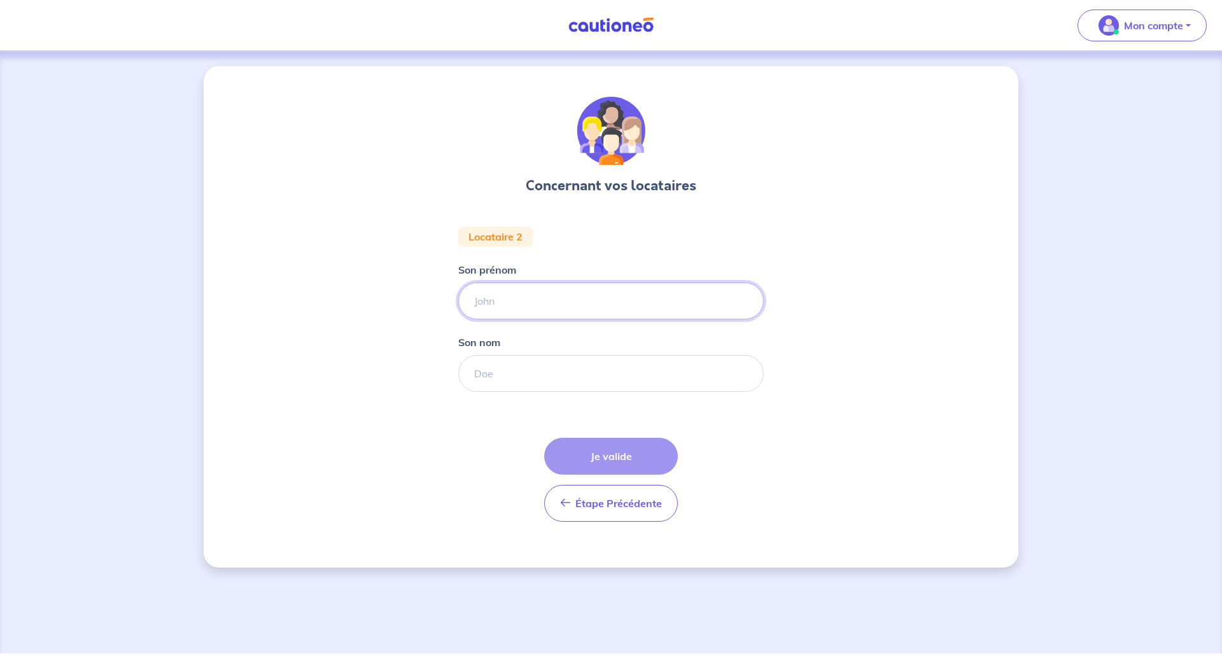
click at [545, 303] on input "Son prénom" at bounding box center [611, 301] width 306 height 37
type input "a"
type input "Arel"
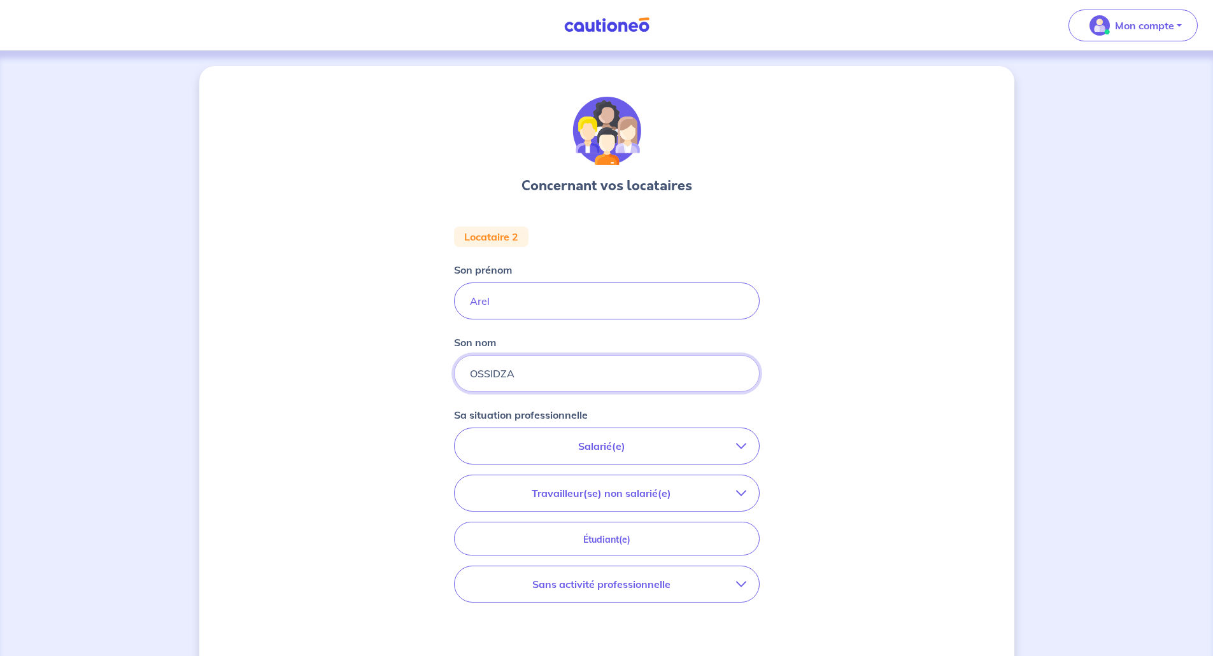
type input "OSSIDZA"
click at [689, 584] on p "Sans activité professionnelle" at bounding box center [601, 584] width 269 height 15
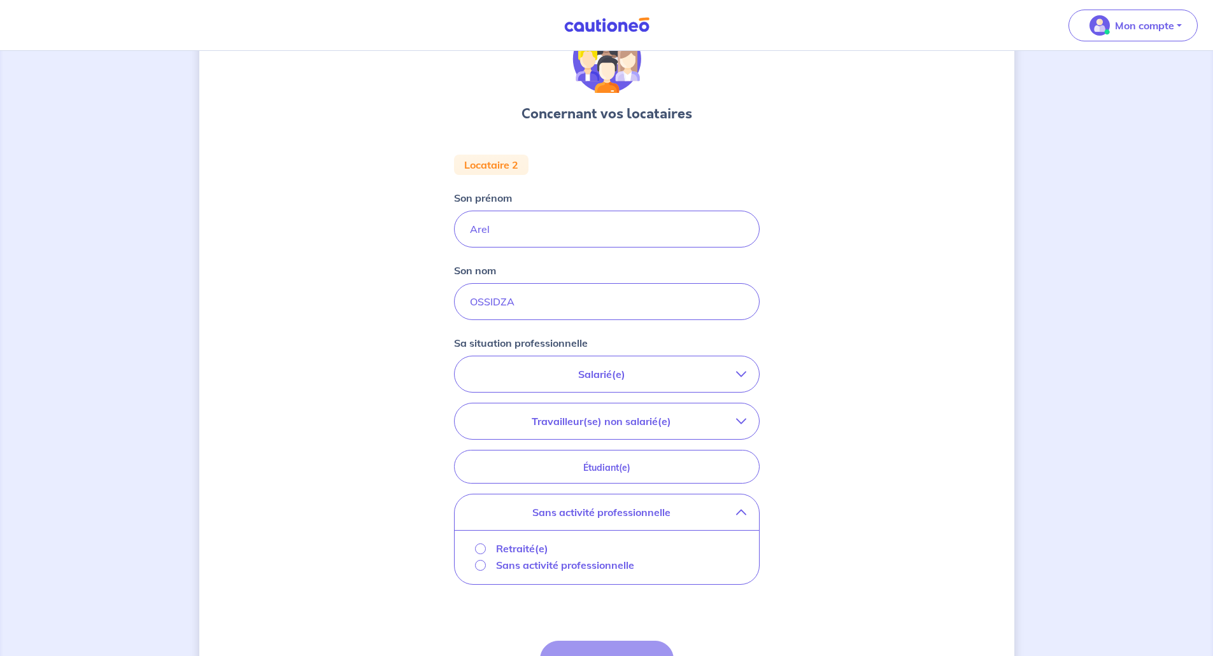
scroll to position [127, 0]
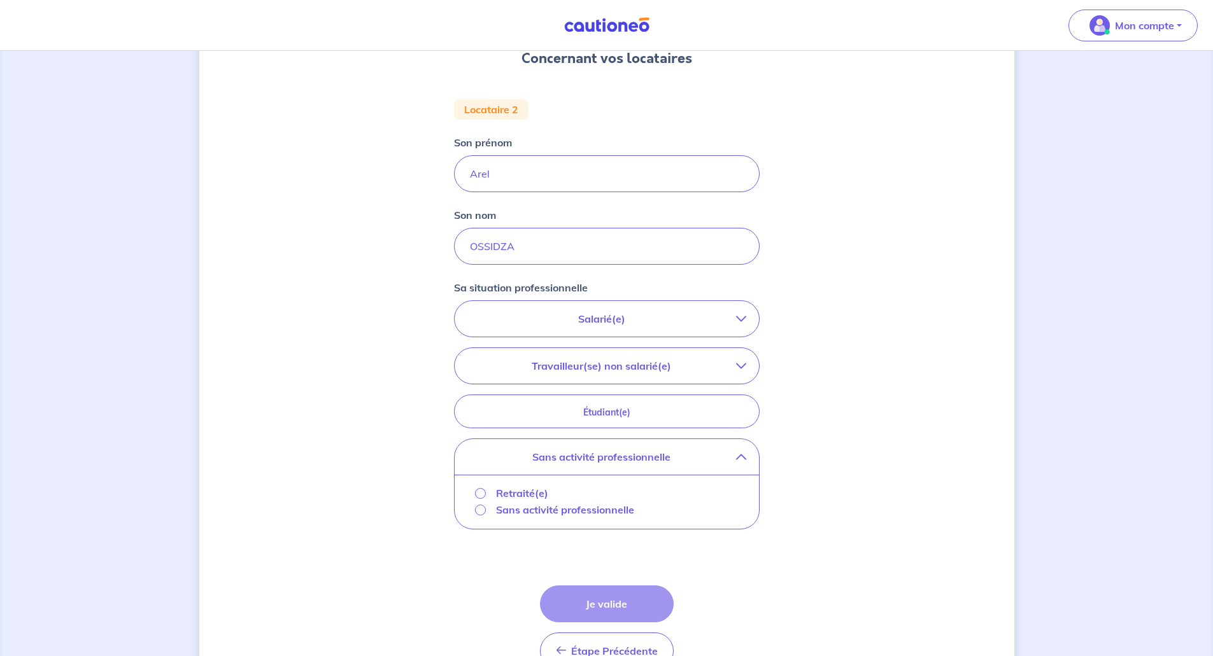
click at [556, 509] on p "Sans activité professionnelle" at bounding box center [565, 509] width 138 height 15
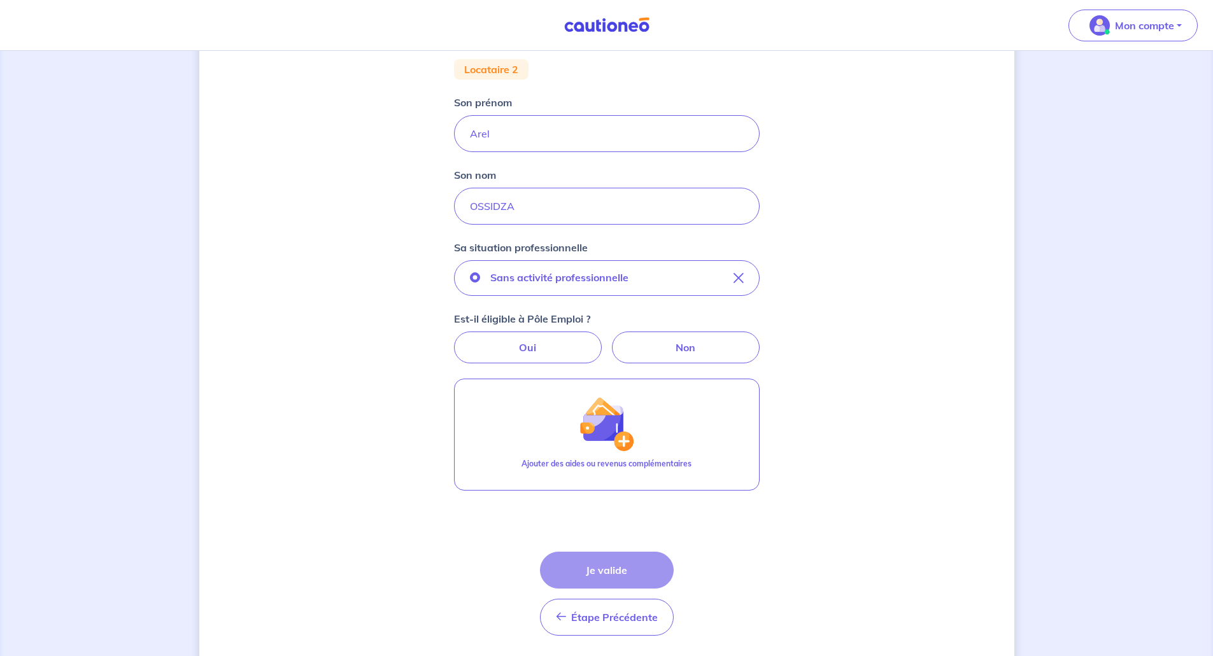
scroll to position [208, 0]
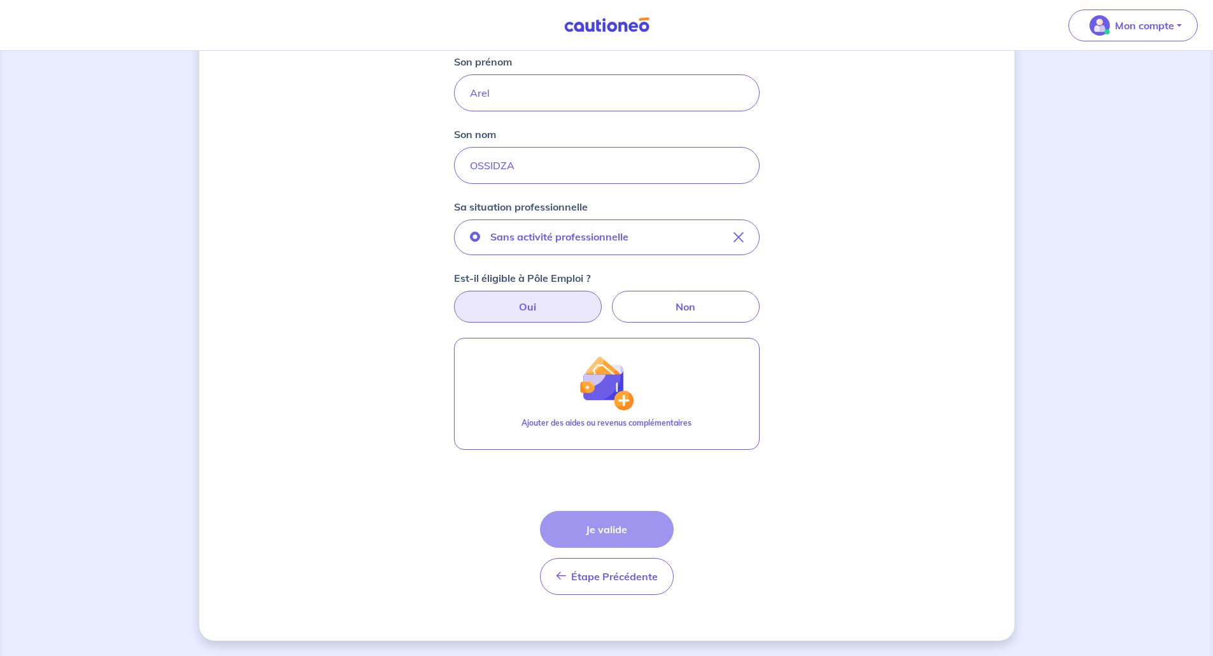
click at [507, 311] on label "Oui" at bounding box center [528, 307] width 148 height 32
click at [602, 299] on input "Oui" at bounding box center [606, 295] width 8 height 8
radio input "true"
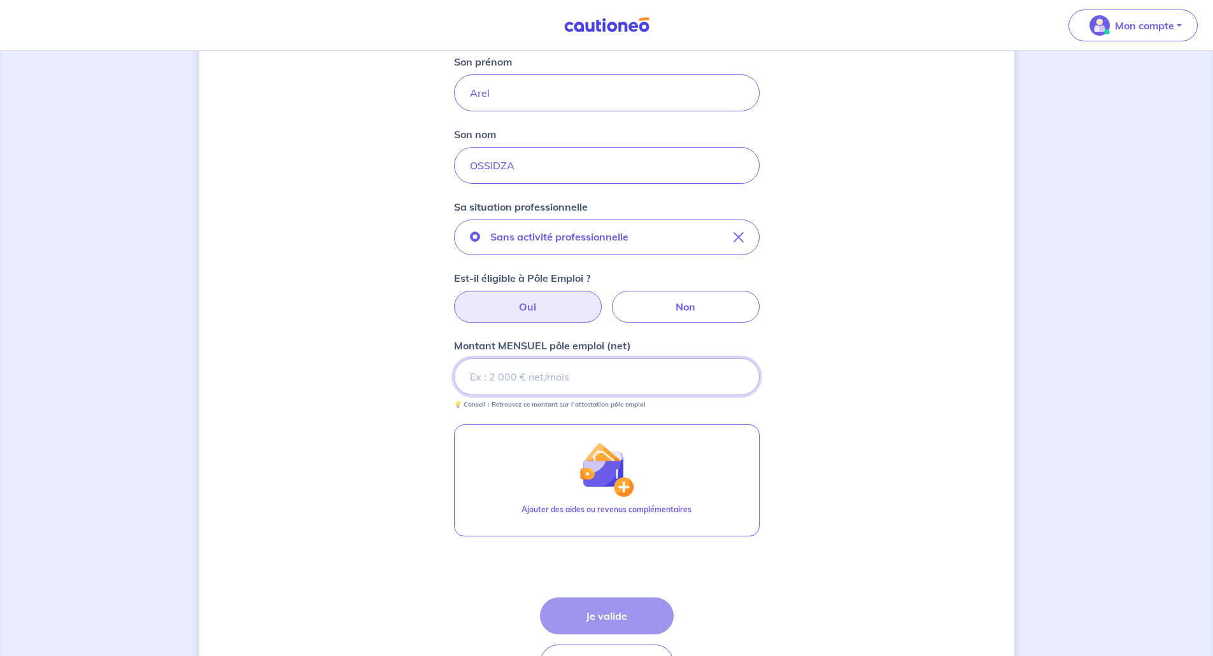
drag, startPoint x: 538, startPoint y: 373, endPoint x: 737, endPoint y: 378, distance: 198.7
click at [539, 373] on input "Montant MENSUEL pôle emploi (net)" at bounding box center [607, 376] width 306 height 37
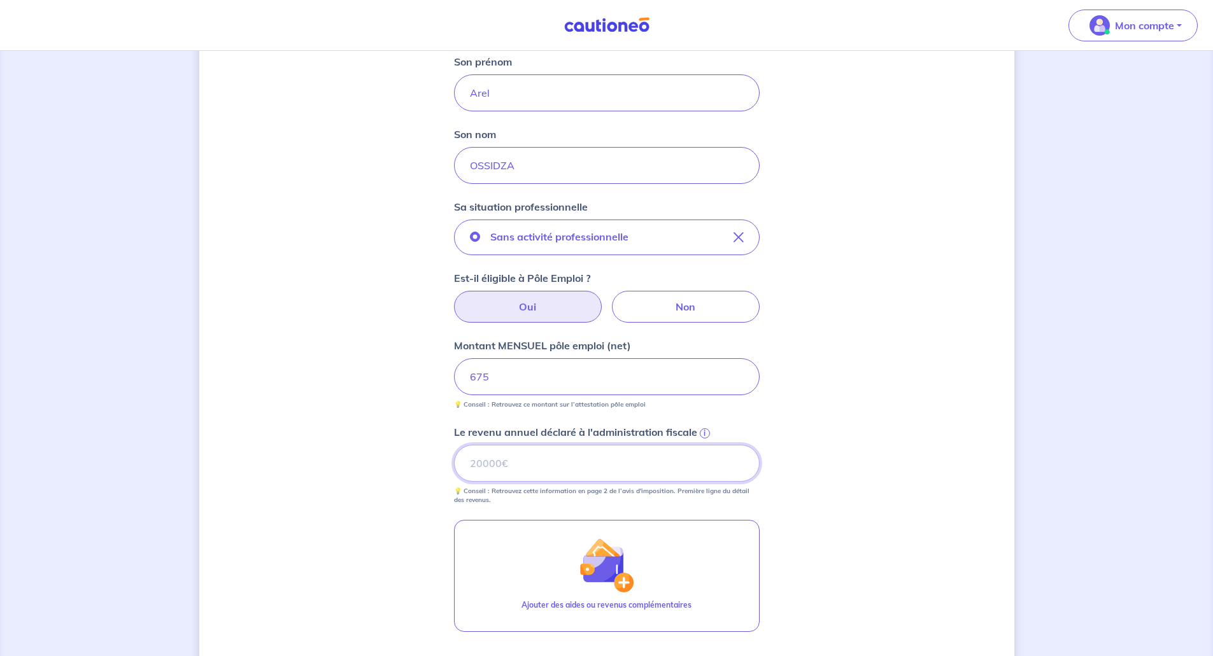
click at [597, 460] on input "Le revenu annuel déclaré à l'administration fiscale i" at bounding box center [607, 463] width 306 height 37
click at [512, 454] on input "Le revenu annuel déclaré à l'administration fiscale i" at bounding box center [607, 463] width 306 height 37
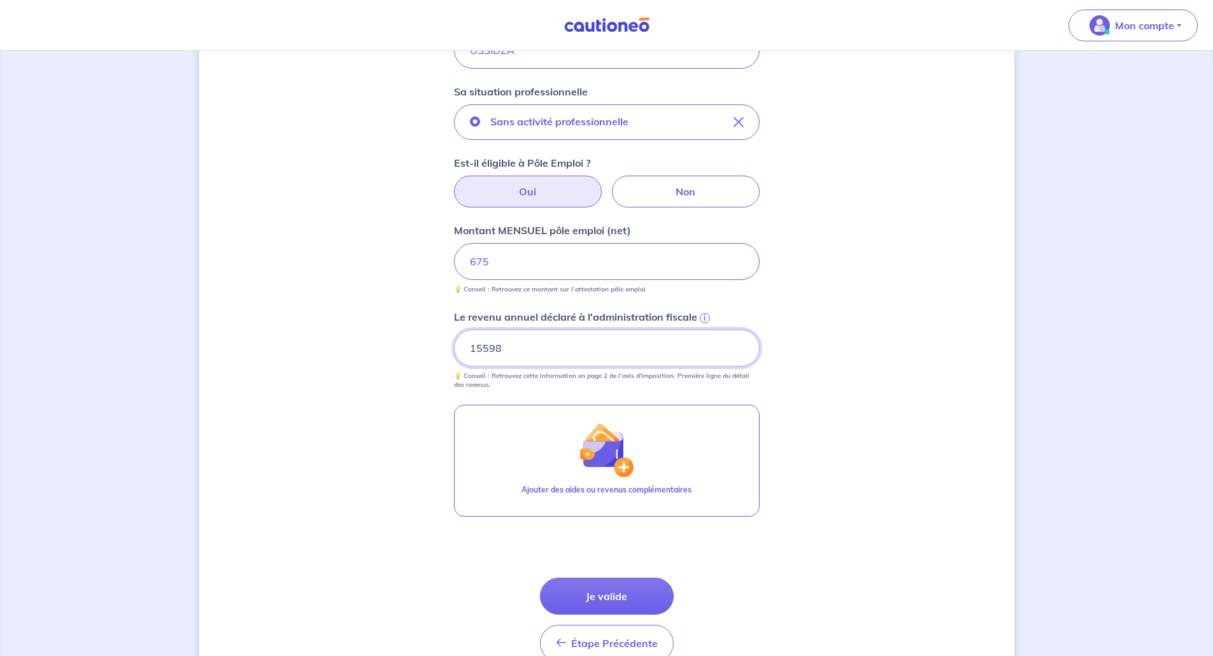
scroll to position [335, 0]
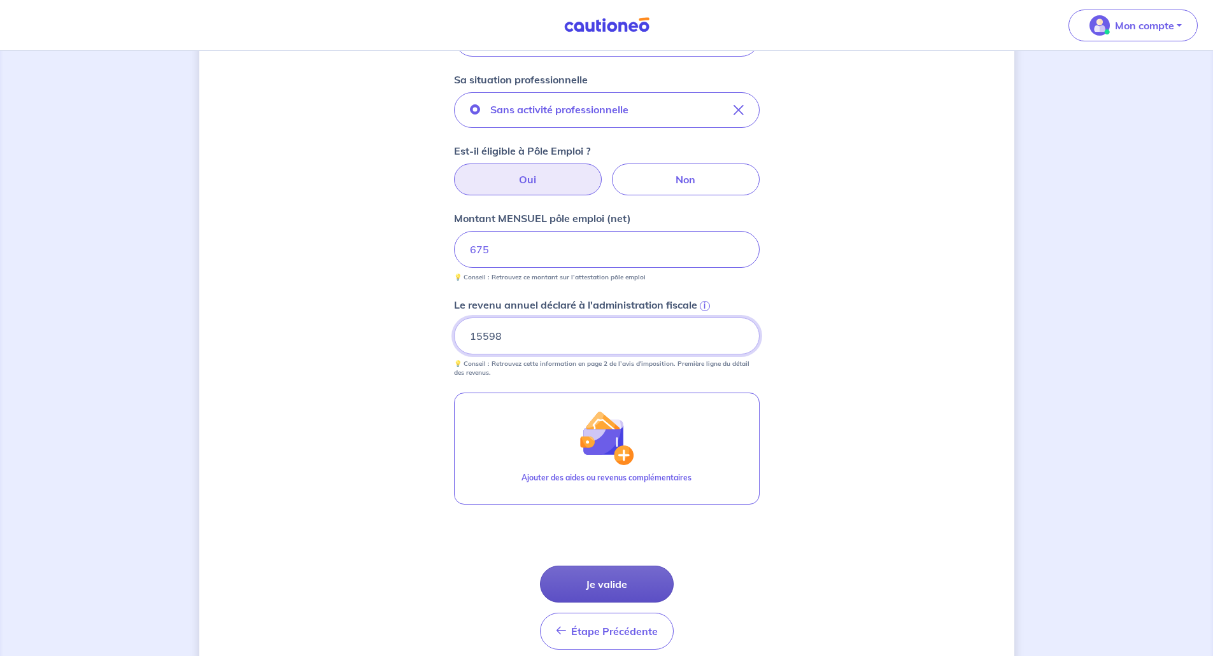
type input "15598"
click at [638, 586] on button "Je valide" at bounding box center [607, 584] width 134 height 37
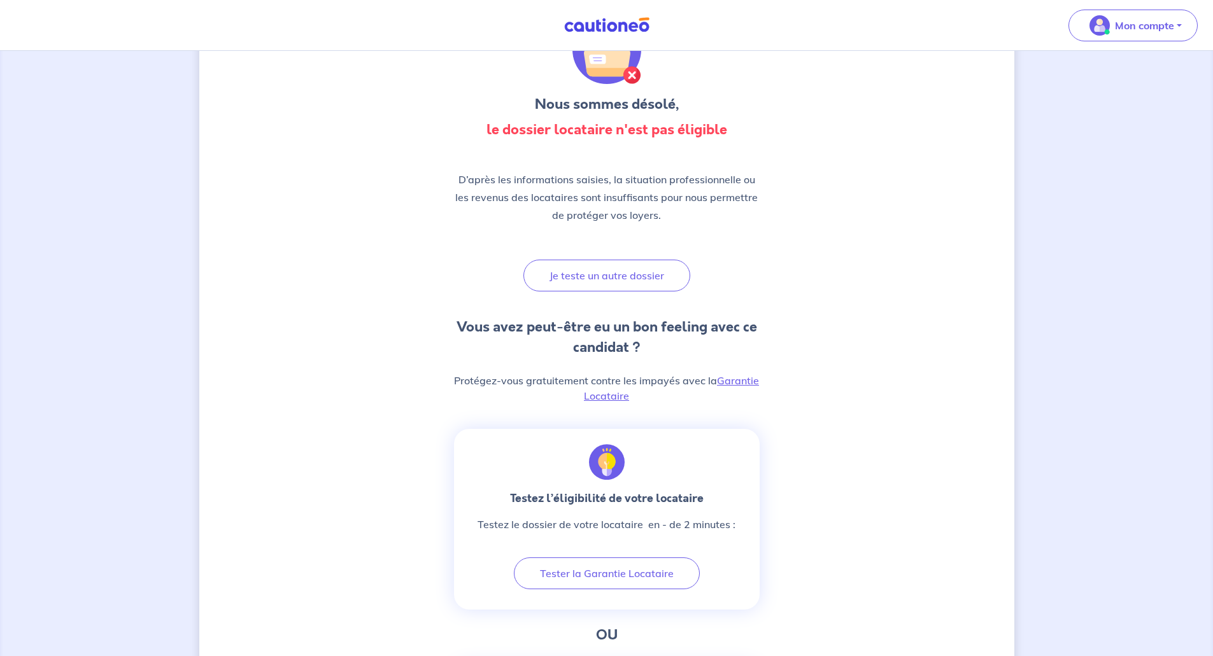
scroll to position [127, 0]
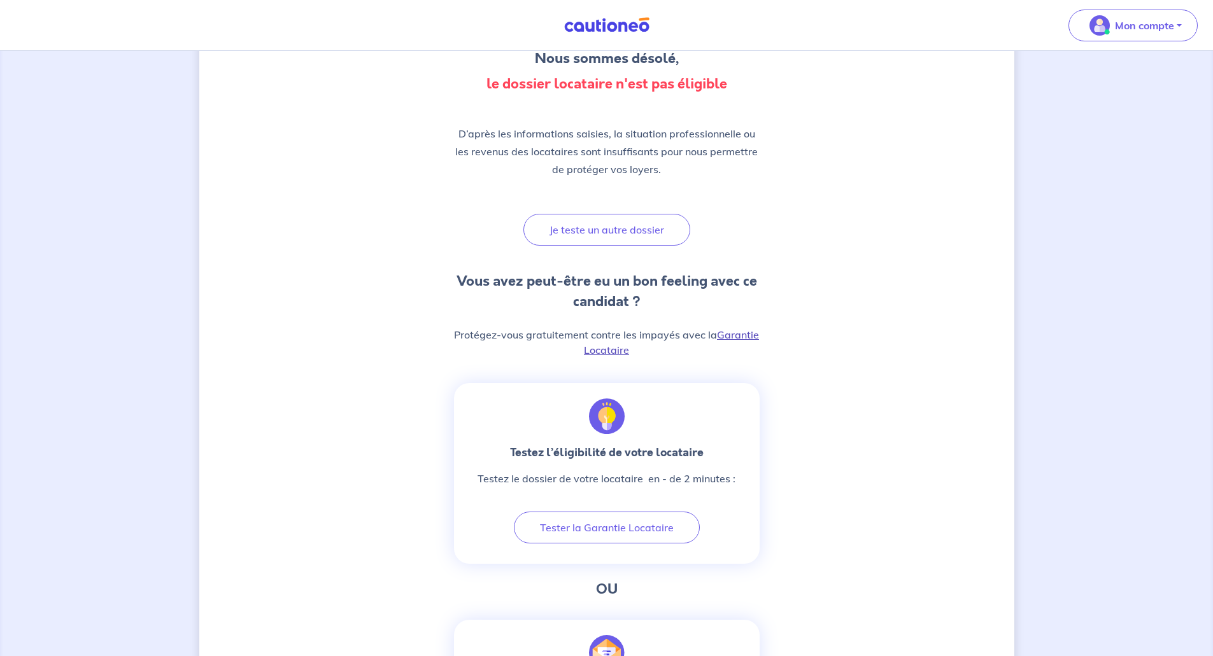
click at [734, 335] on link "Garantie Locataire" at bounding box center [671, 342] width 175 height 28
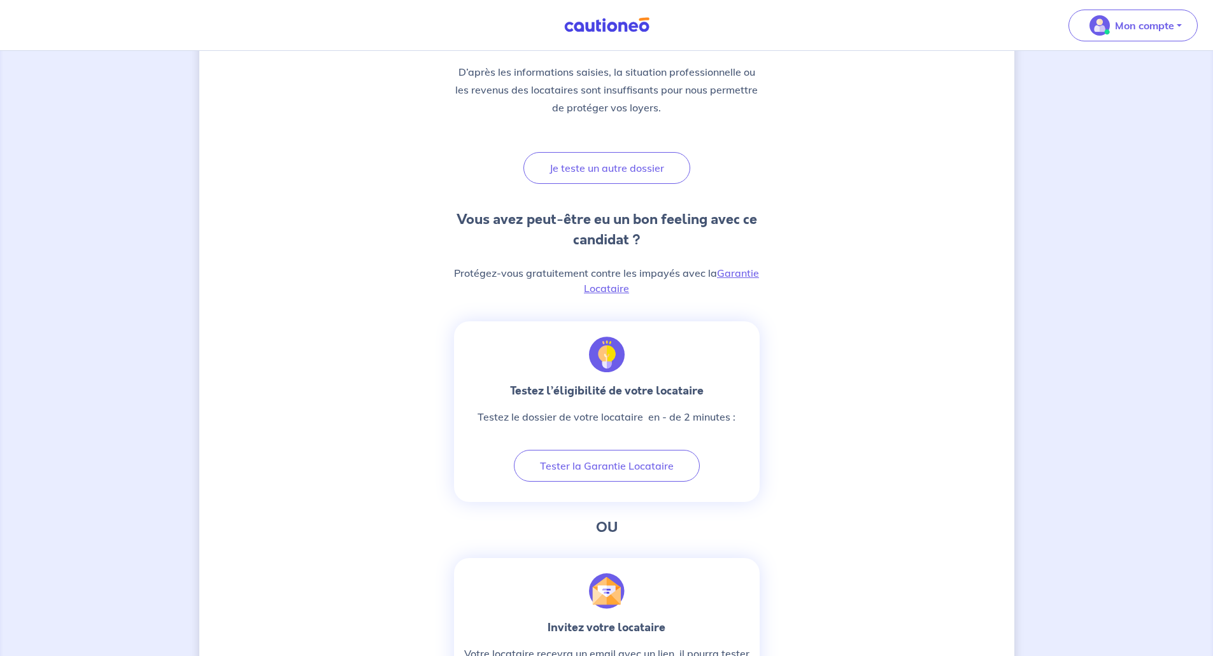
scroll to position [188, 0]
